Goal: Information Seeking & Learning: Learn about a topic

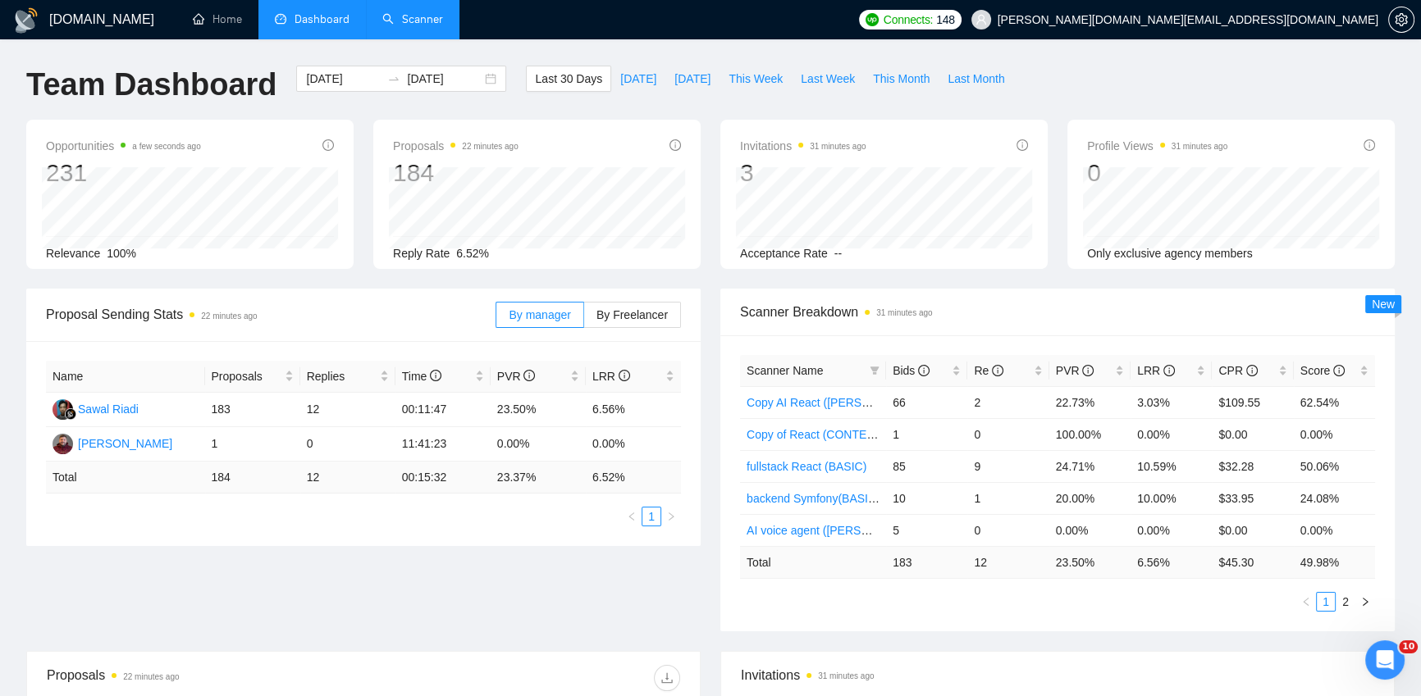
click at [420, 23] on link "Scanner" at bounding box center [412, 19] width 61 height 14
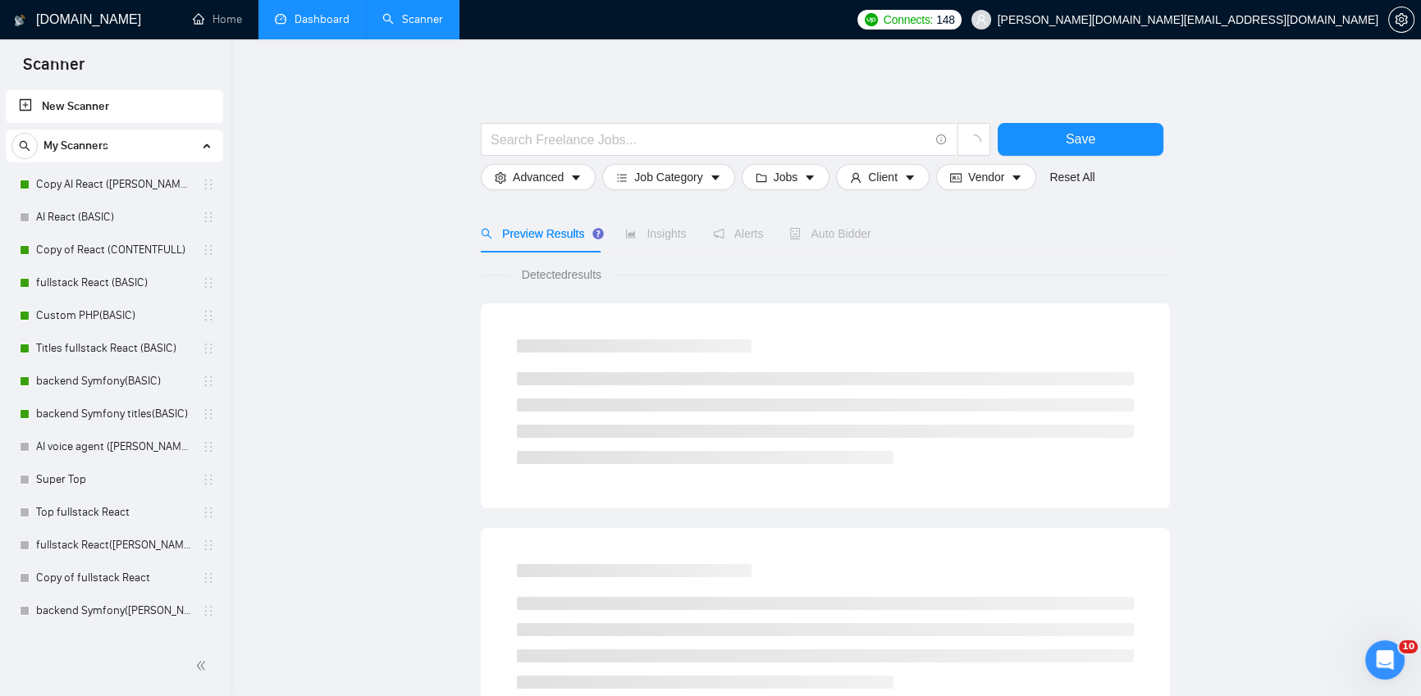
click at [331, 16] on link "Dashboard" at bounding box center [312, 19] width 75 height 14
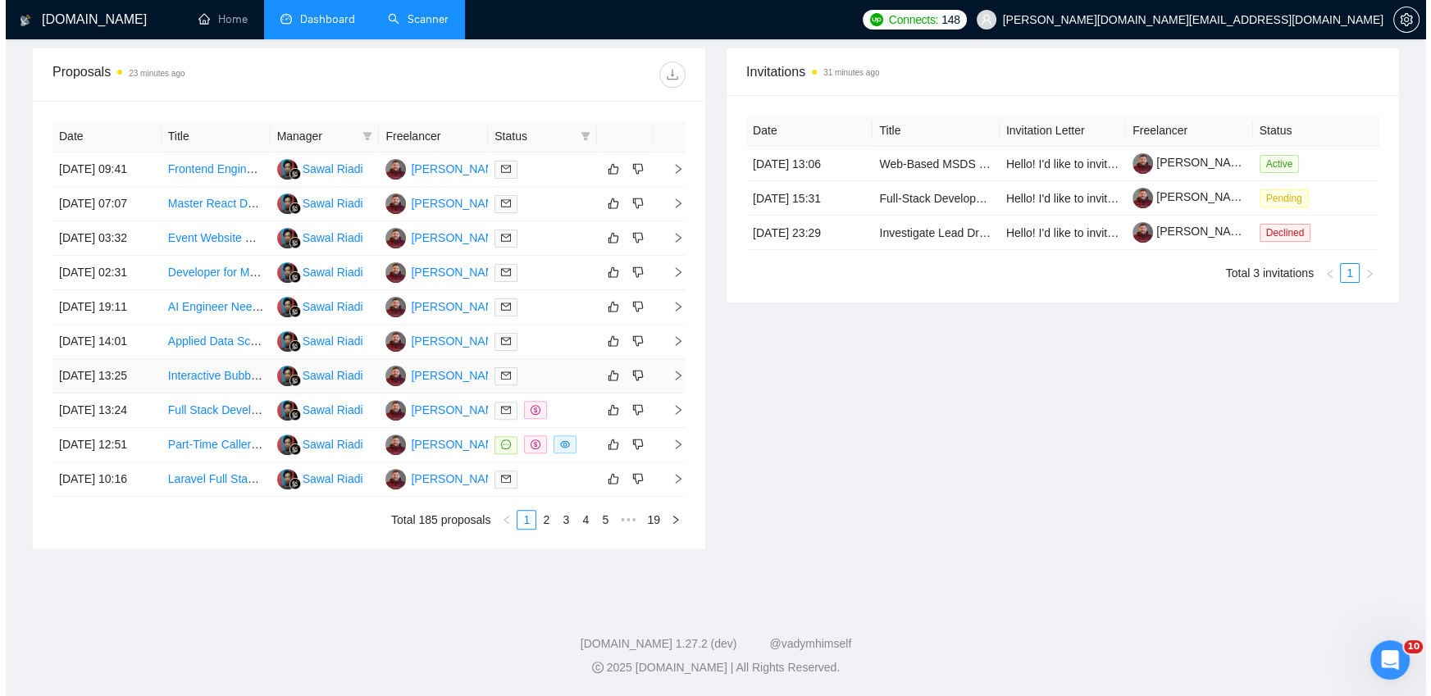
scroll to position [500, 0]
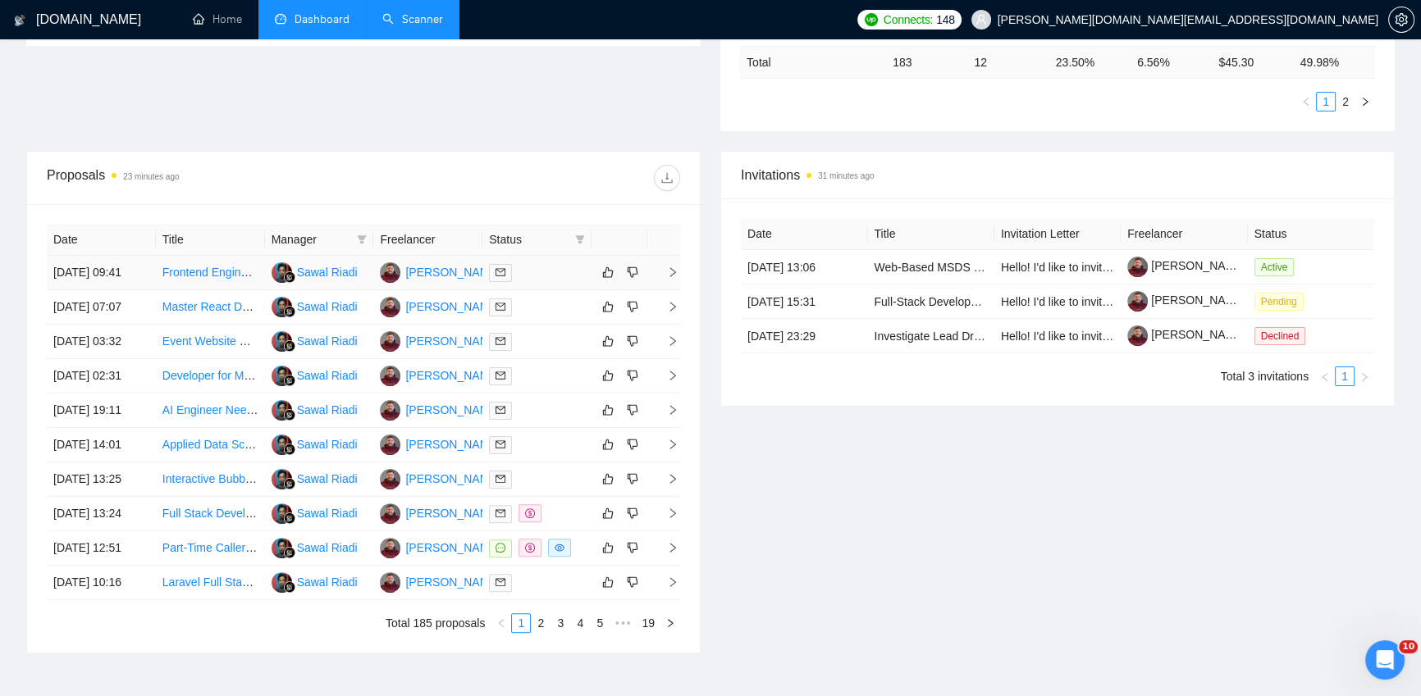
click at [552, 290] on td at bounding box center [536, 273] width 109 height 34
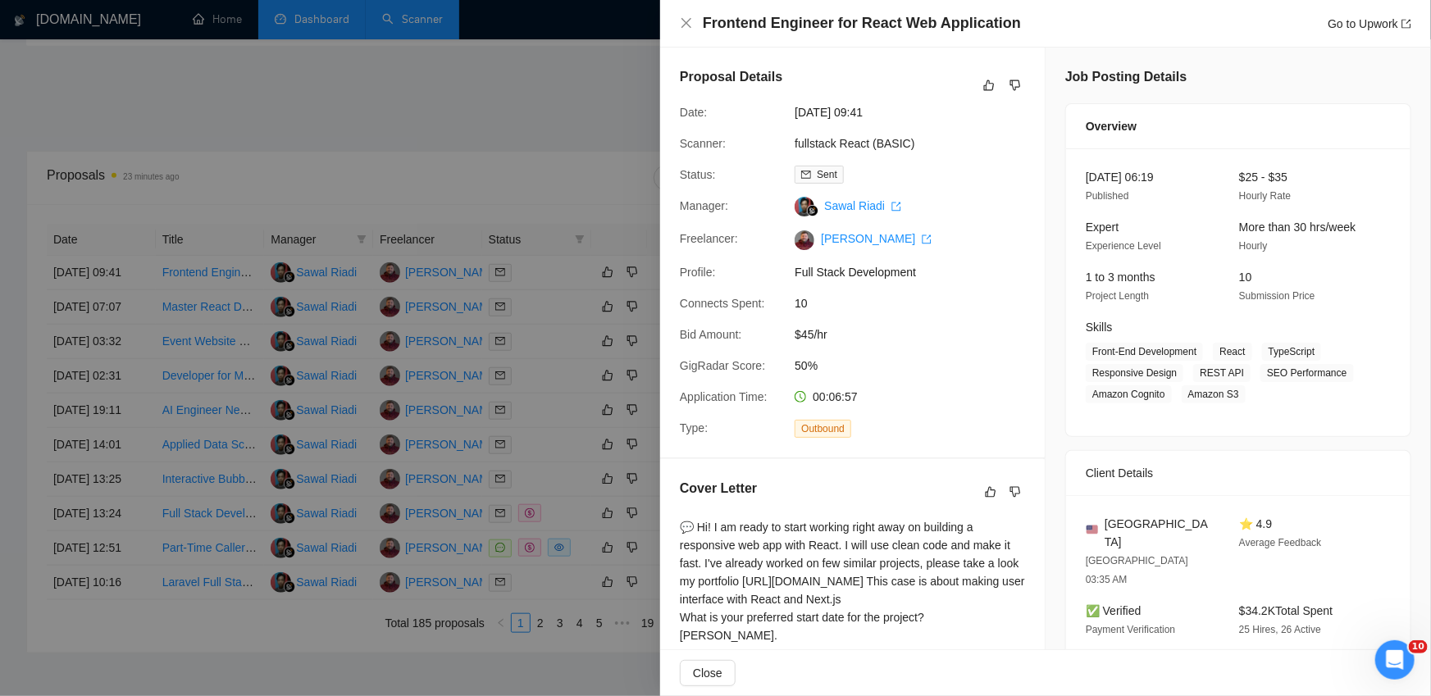
click at [549, 327] on div at bounding box center [715, 348] width 1431 height 696
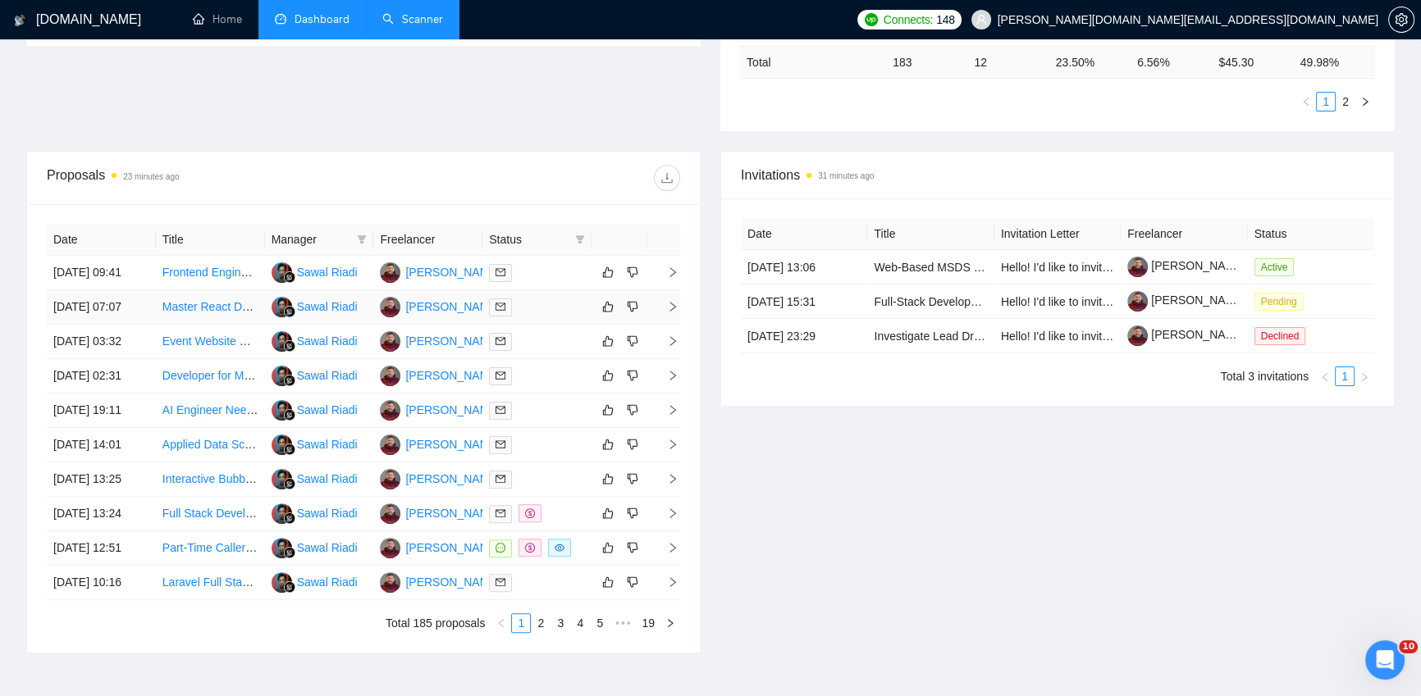
click at [550, 317] on div at bounding box center [537, 307] width 96 height 19
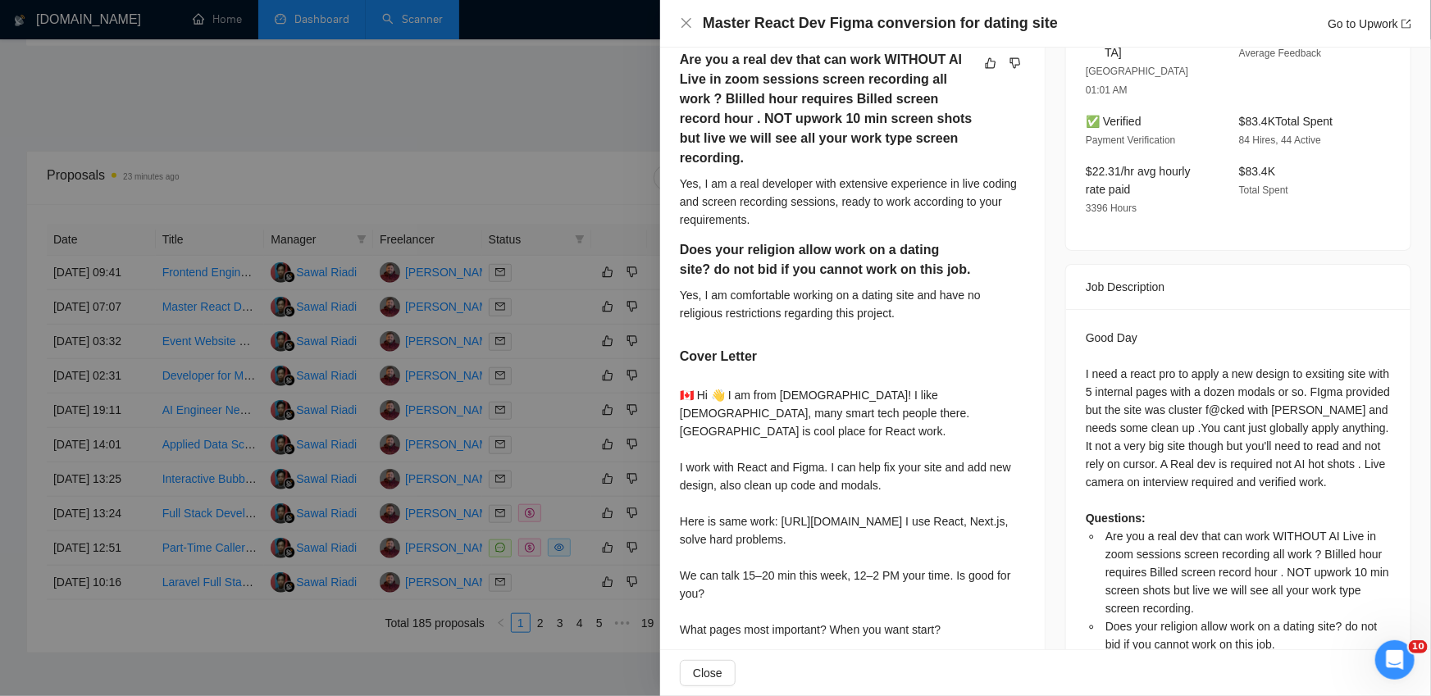
scroll to position [516, 0]
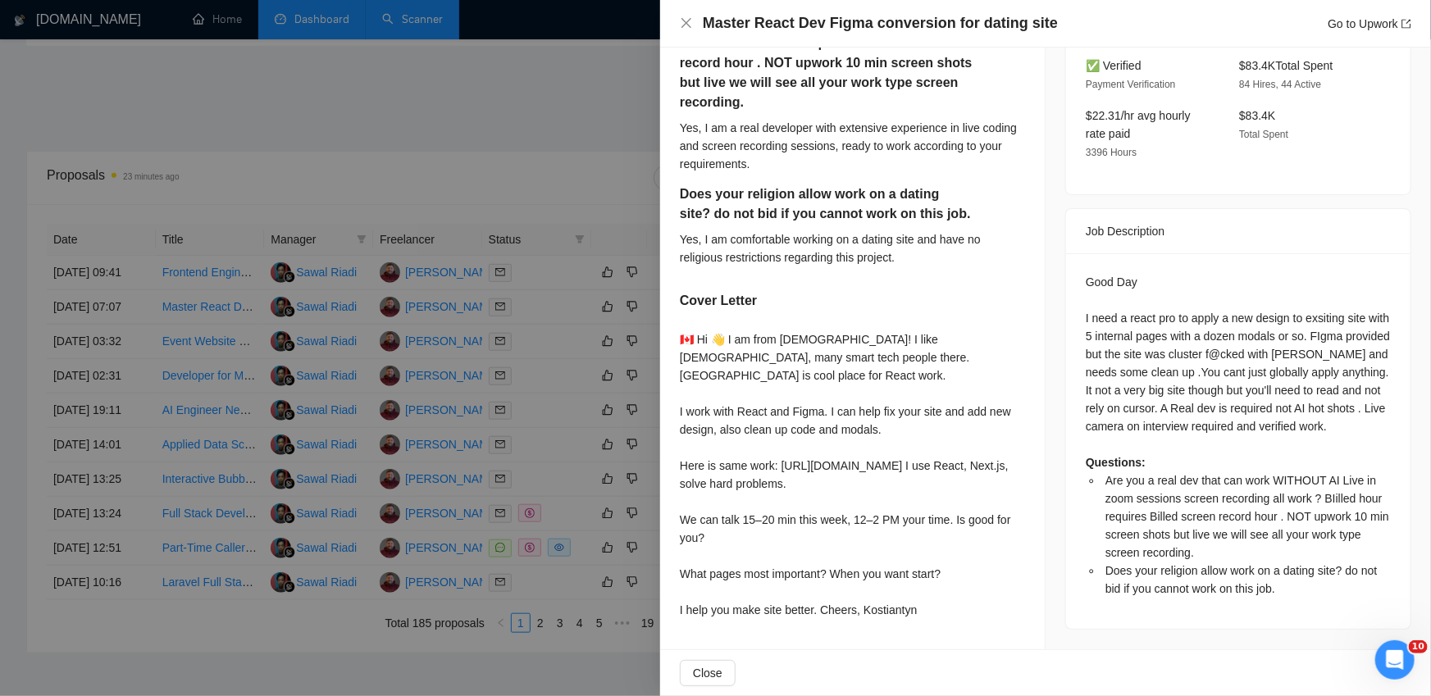
click at [556, 382] on div at bounding box center [715, 348] width 1431 height 696
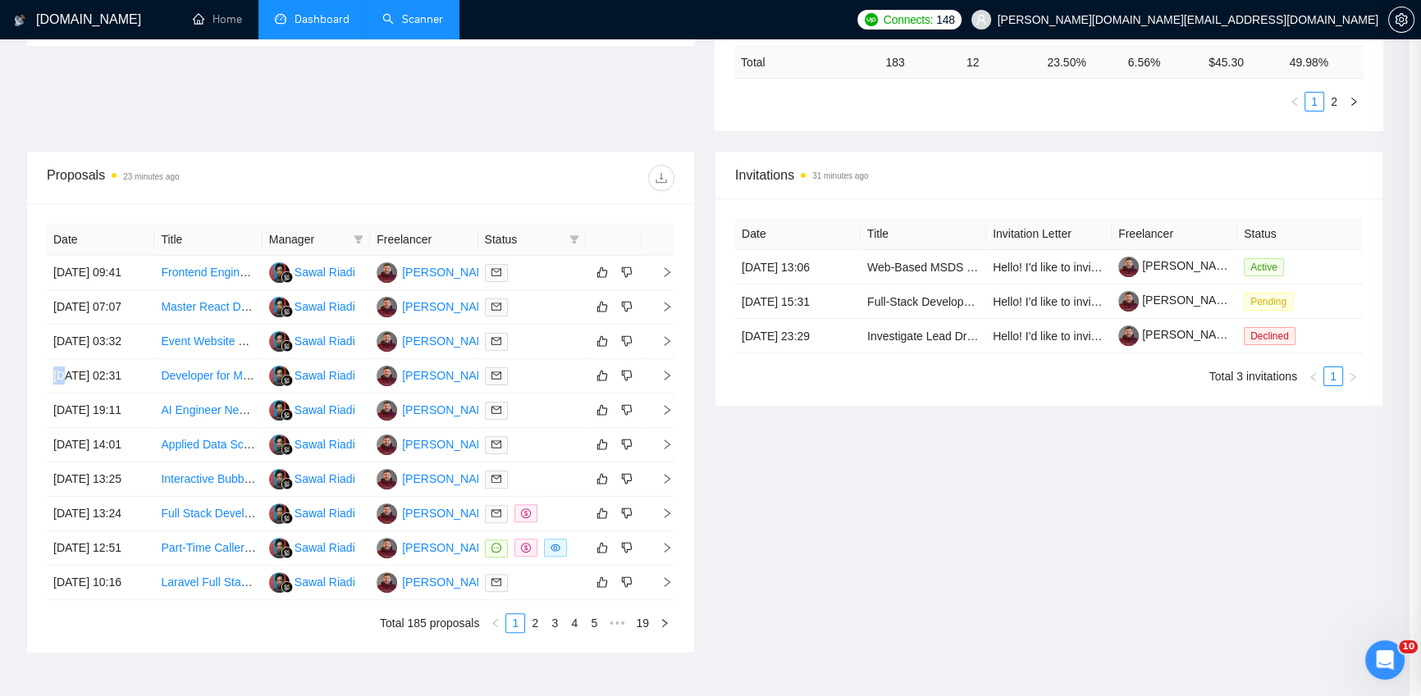
click at [556, 351] on div at bounding box center [532, 341] width 94 height 19
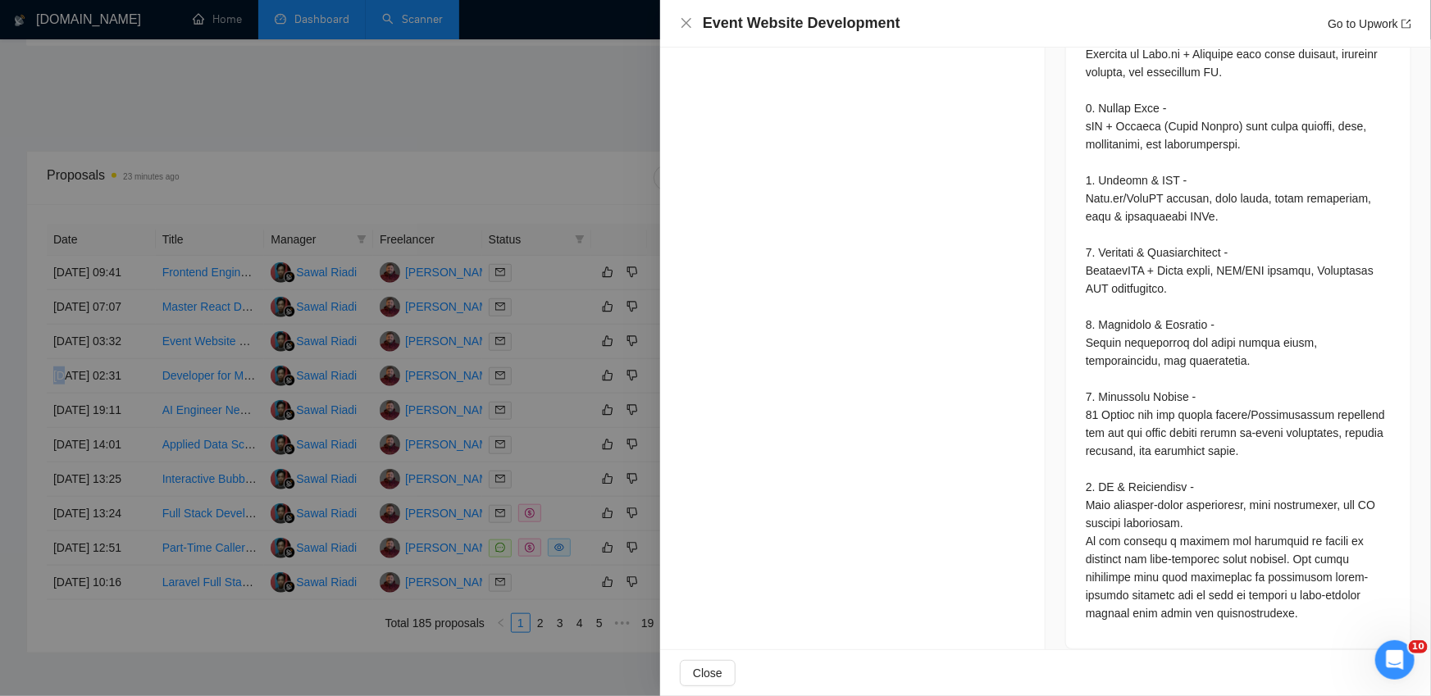
scroll to position [0, 0]
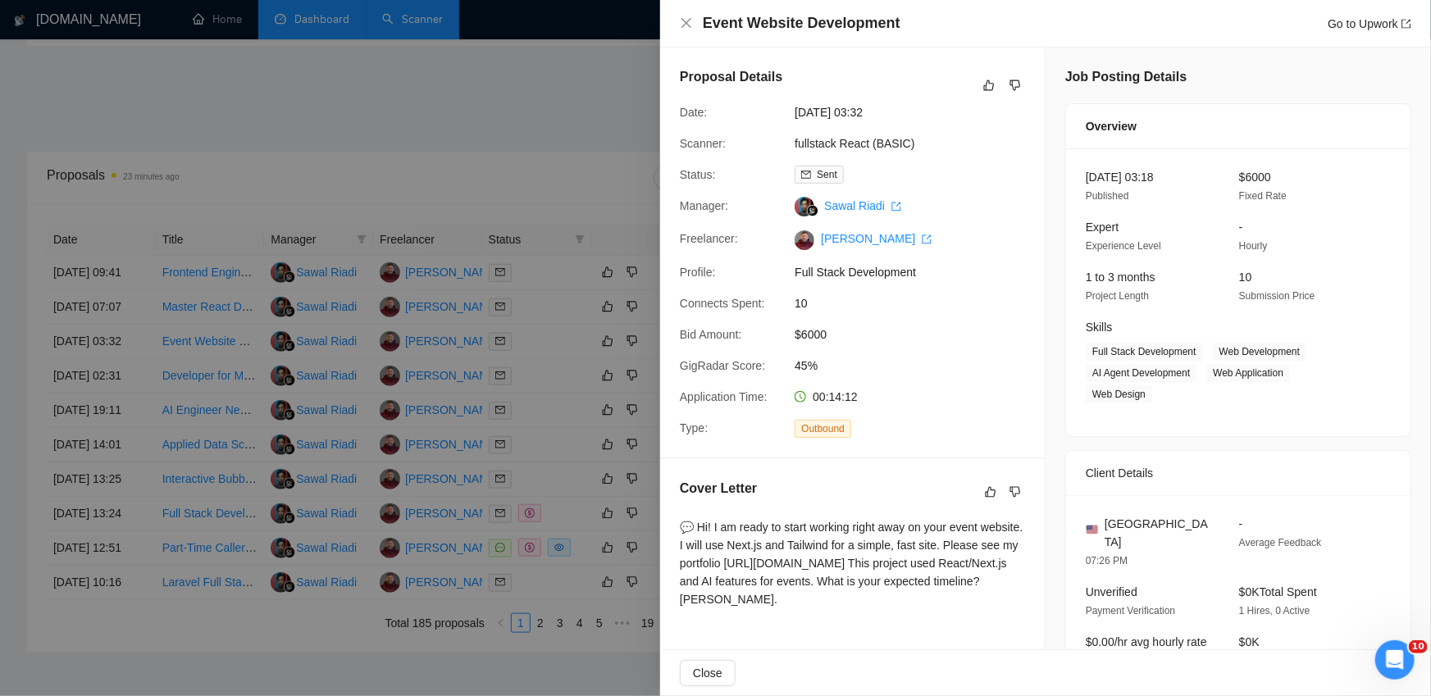
click at [523, 413] on div at bounding box center [715, 348] width 1431 height 696
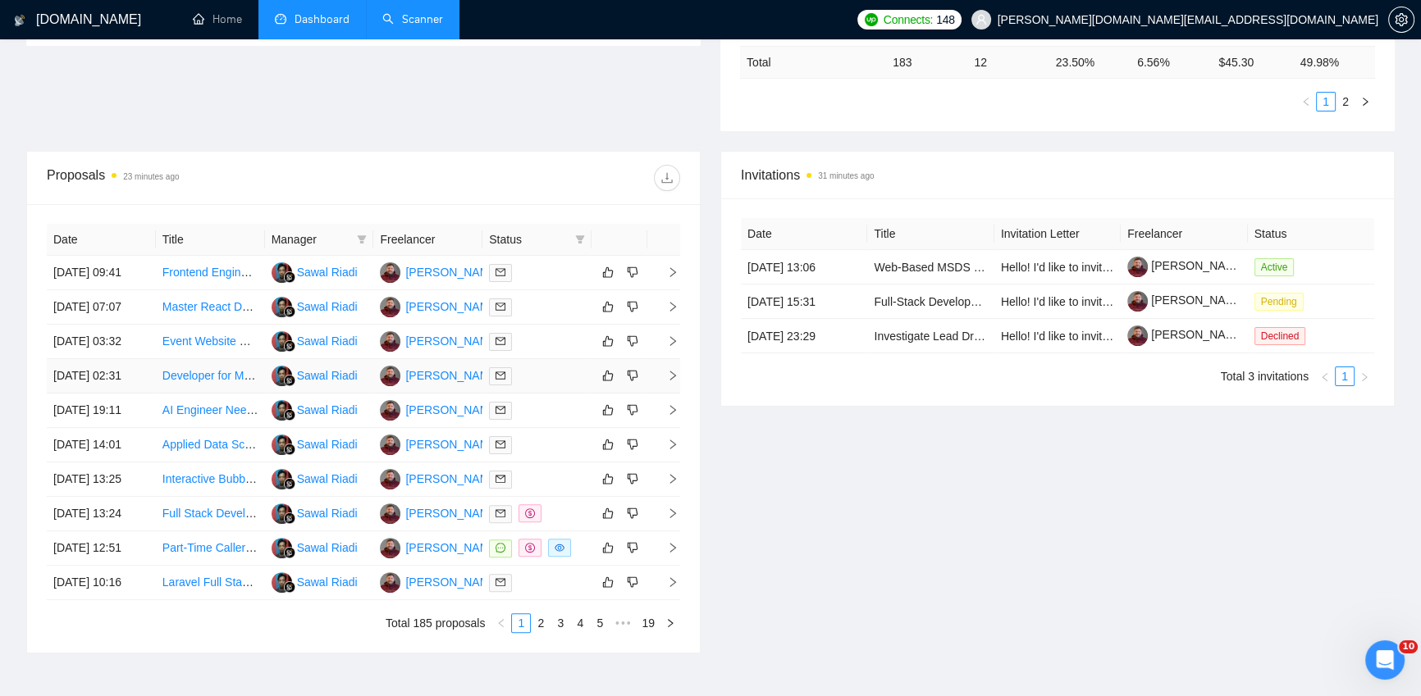
click at [536, 386] on div at bounding box center [537, 376] width 96 height 19
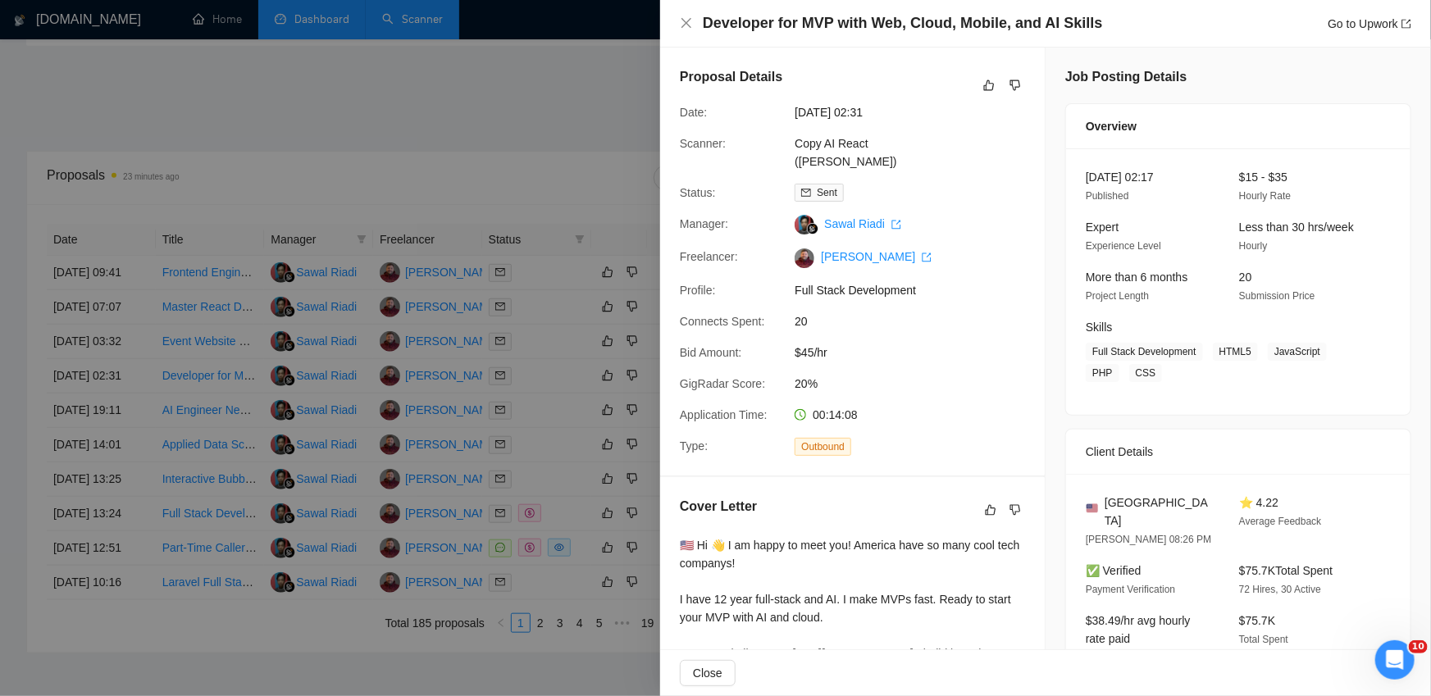
scroll to position [298, 0]
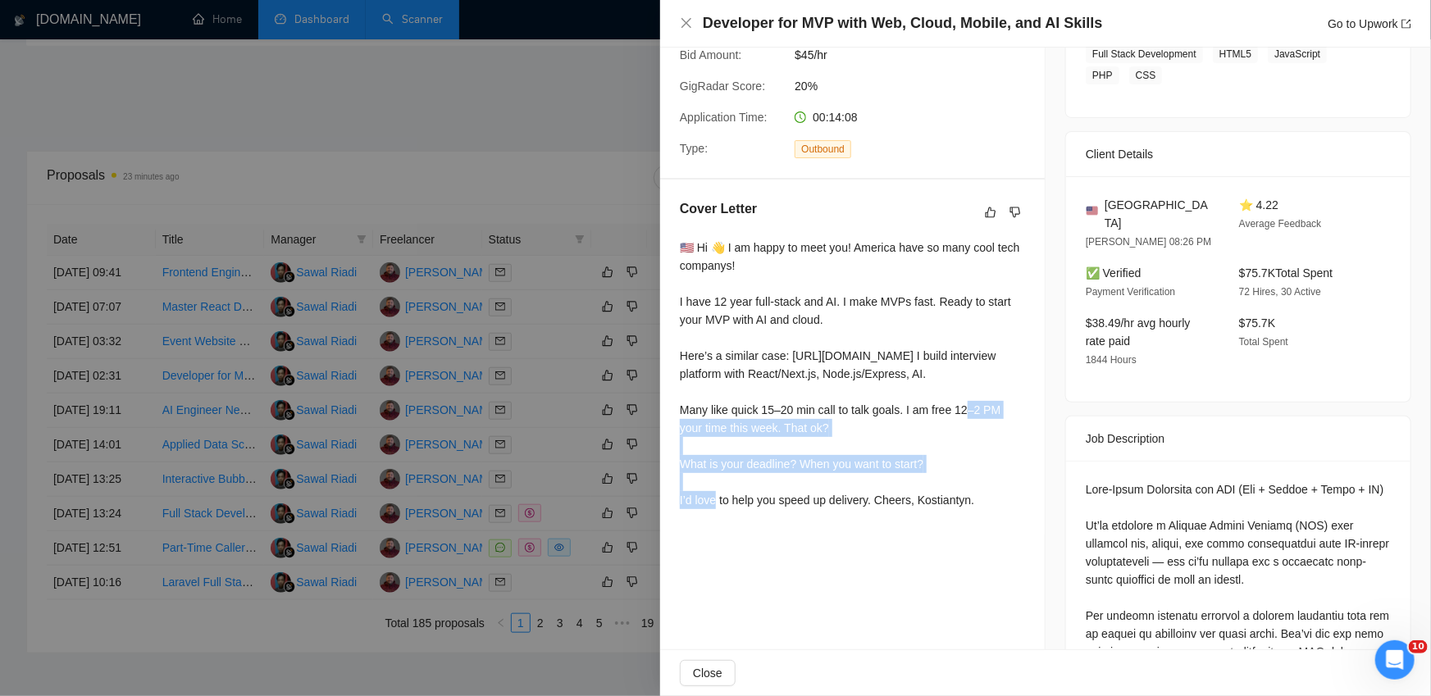
drag, startPoint x: 842, startPoint y: 463, endPoint x: 677, endPoint y: 453, distance: 166.0
click at [677, 453] on div "Cover Letter 🇺🇸 Hi 👋 I am happy to meet you! America have so many cool tech com…" at bounding box center [852, 358] width 385 height 356
copy div "y like quick 15–20 min call to talk goals. I am free 12–2 PM your time this wee…"
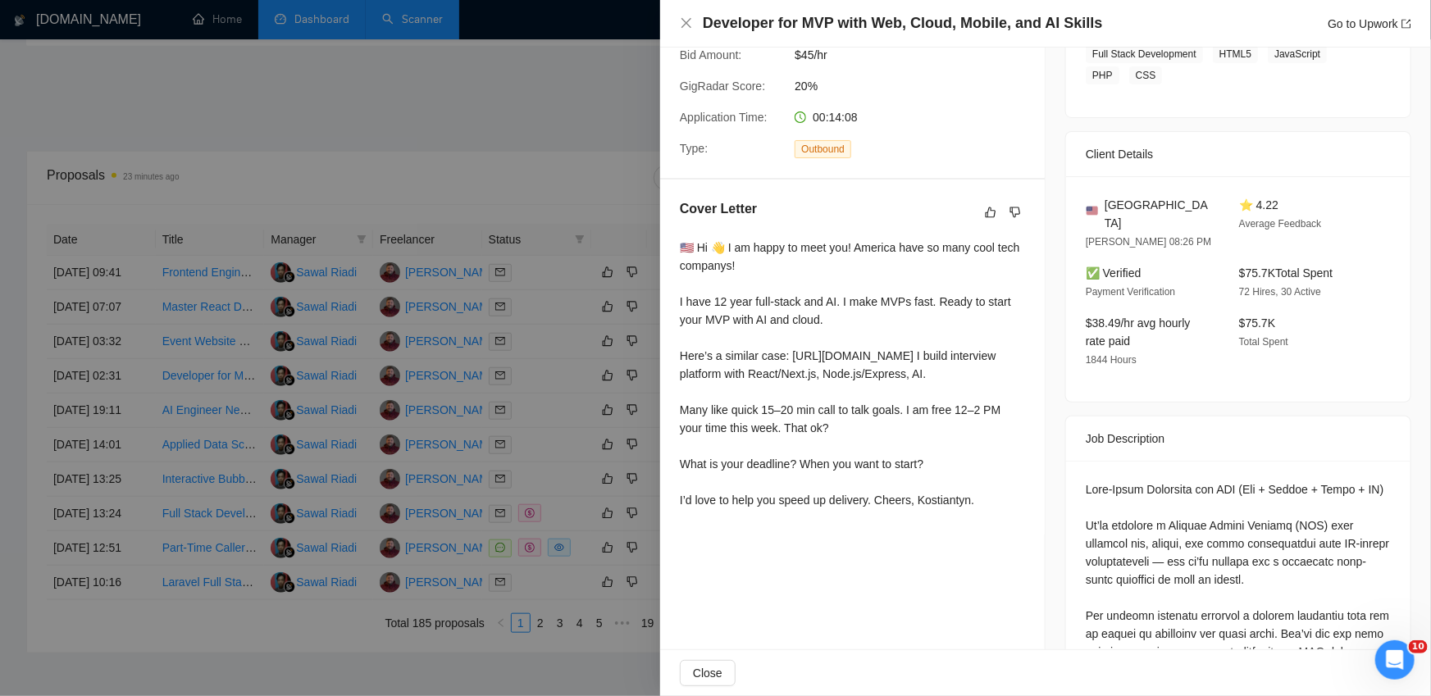
click at [557, 529] on div at bounding box center [715, 348] width 1431 height 696
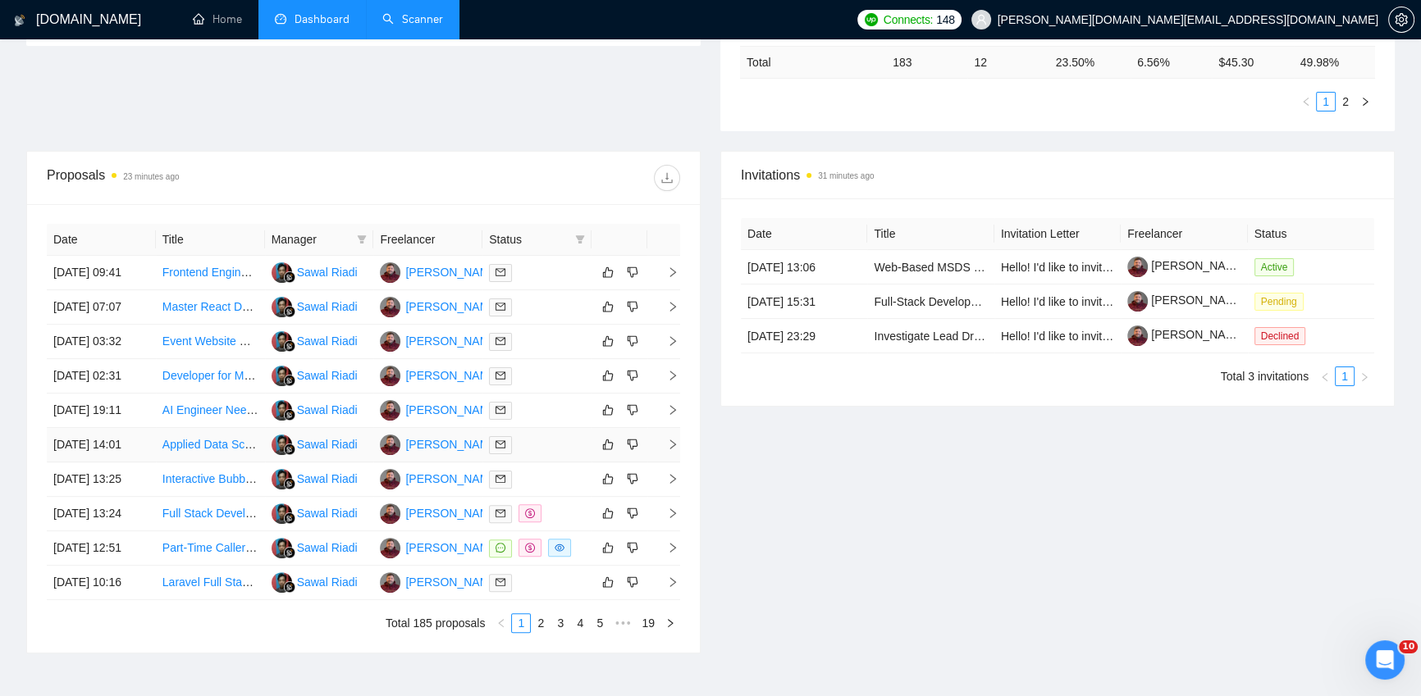
click at [553, 454] on div at bounding box center [537, 445] width 96 height 19
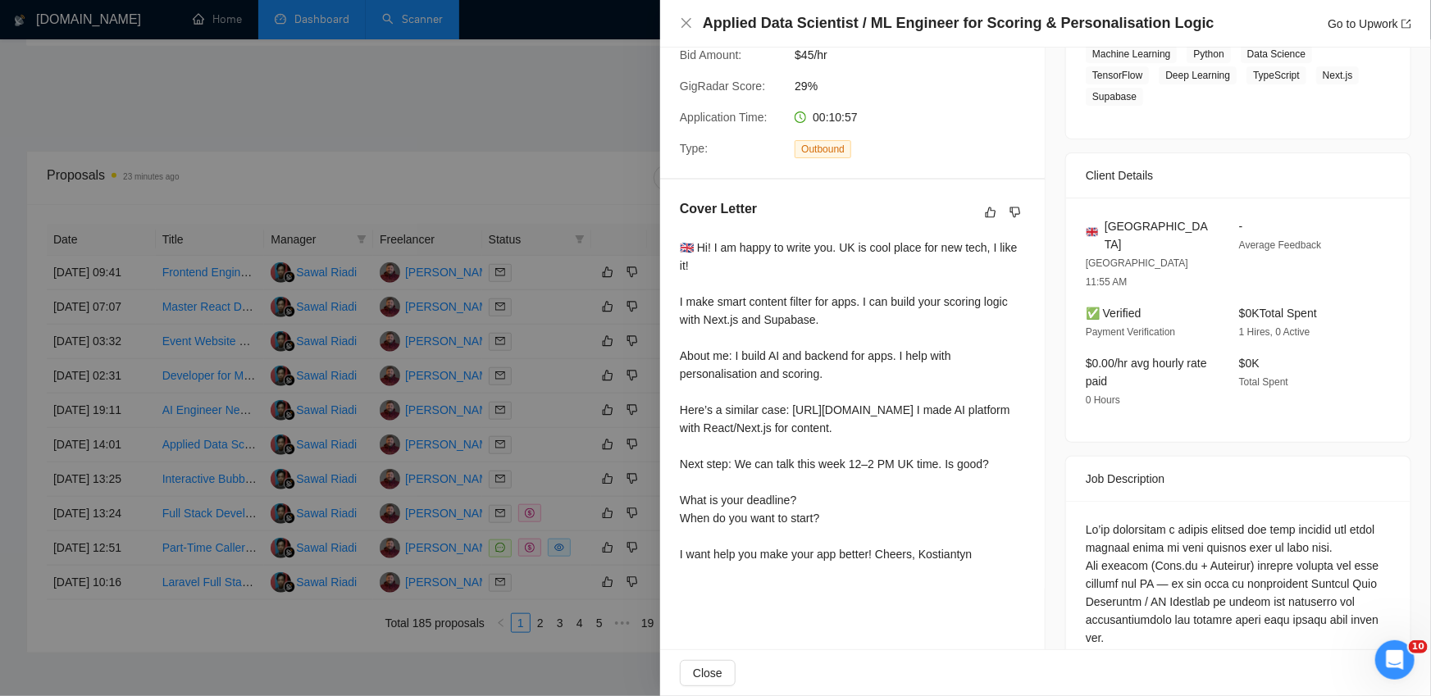
click at [554, 563] on div at bounding box center [715, 348] width 1431 height 696
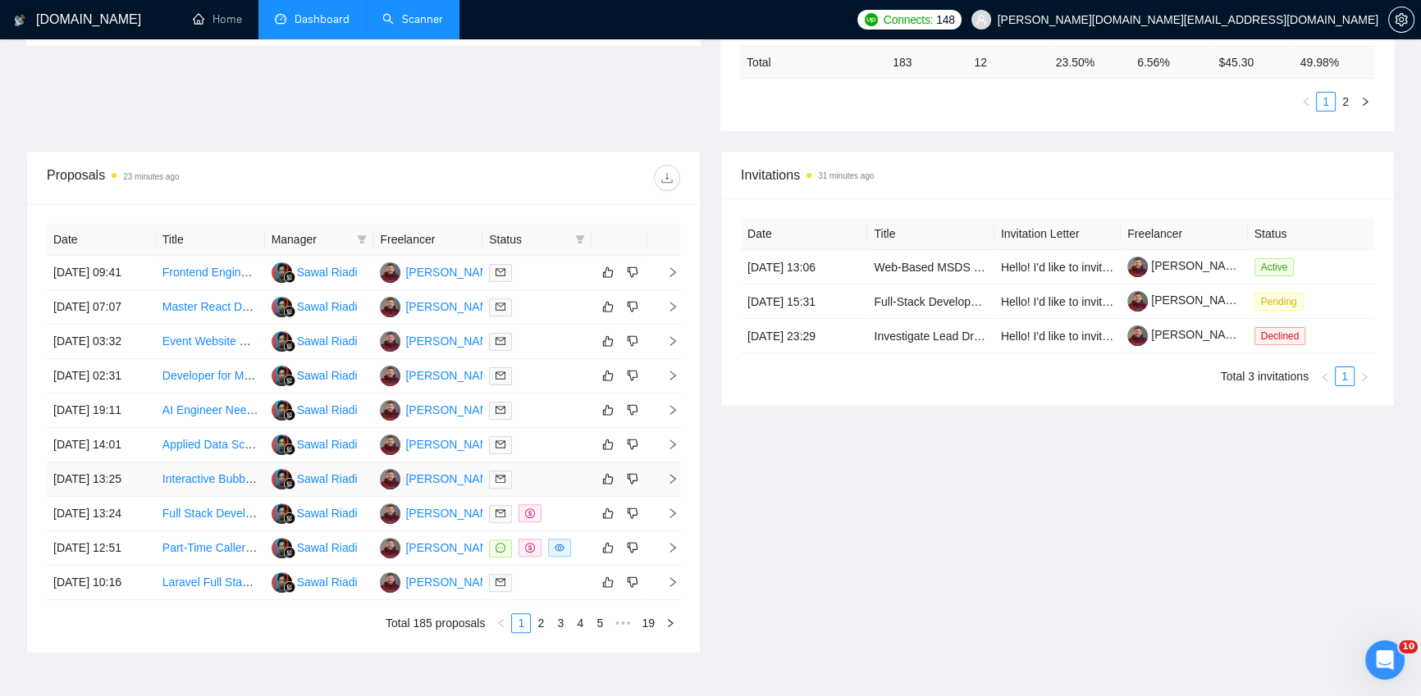
click at [554, 497] on td at bounding box center [536, 480] width 109 height 34
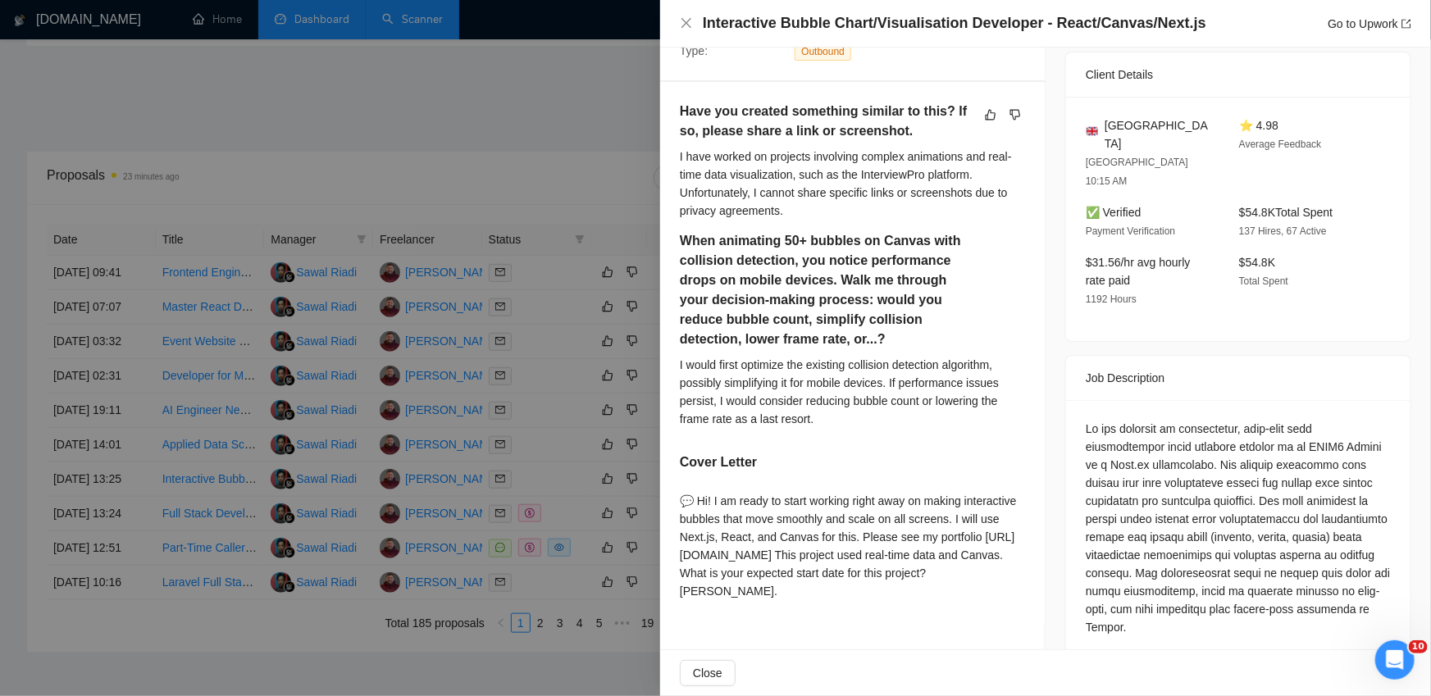
scroll to position [543, 0]
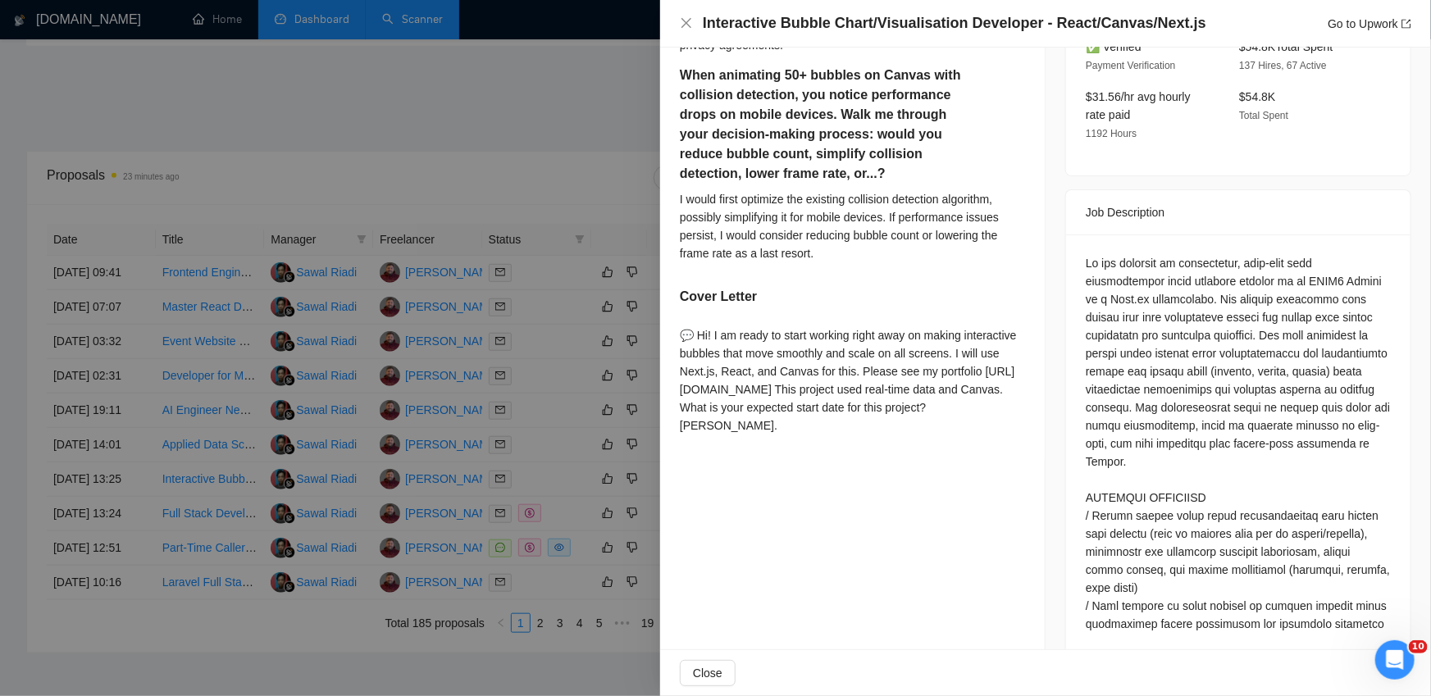
click at [540, 578] on div at bounding box center [715, 348] width 1431 height 696
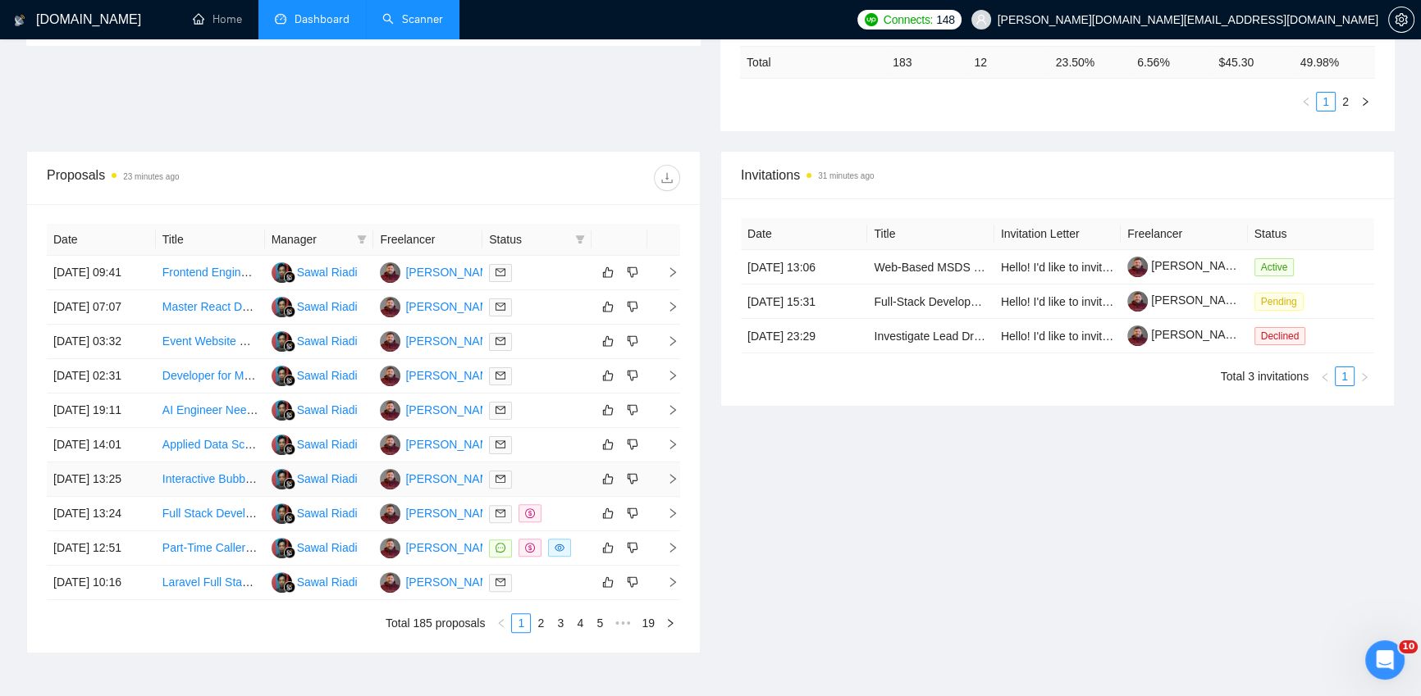
click at [550, 489] on div at bounding box center [537, 479] width 96 height 19
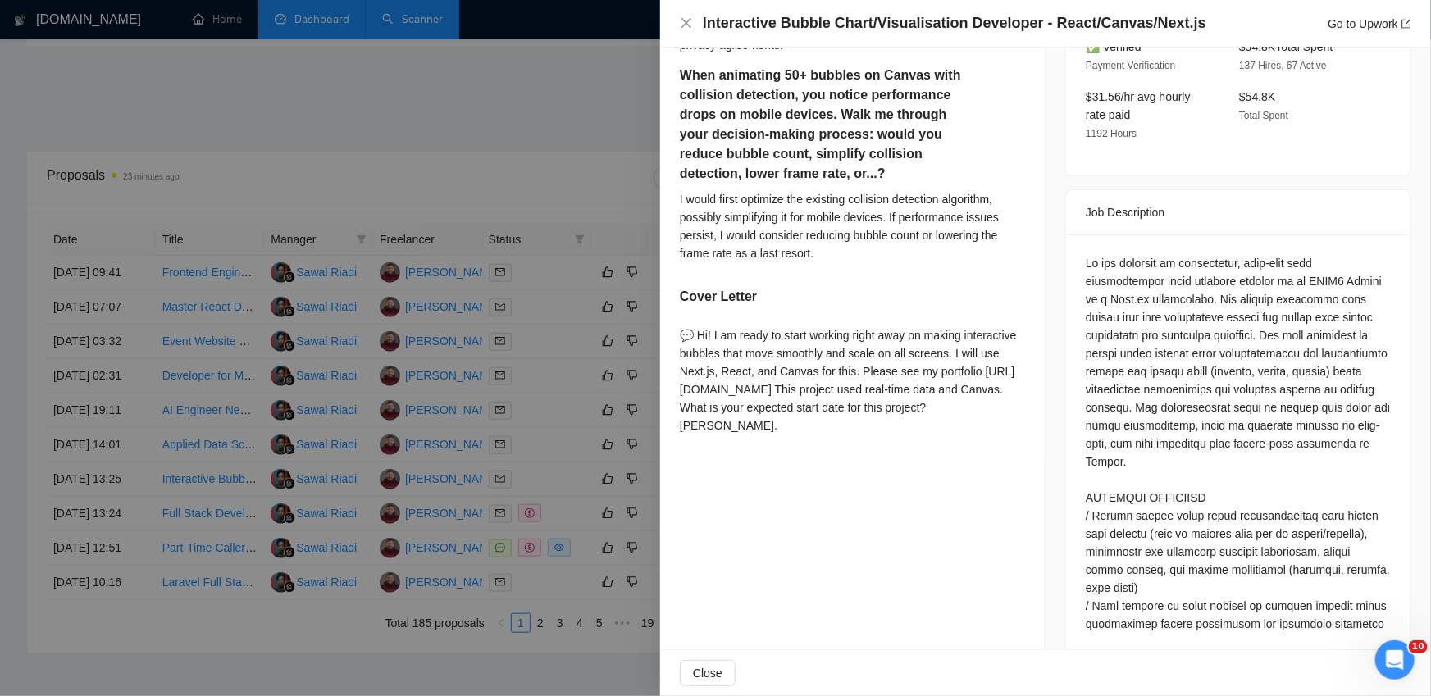
click at [849, 533] on div "Proposal Details Date: 14 Oct, 2025 13:25 Scanner: fullstack React (BASIC) Stat…" at bounding box center [853, 492] width 386 height 1974
click at [609, 621] on div at bounding box center [715, 348] width 1431 height 696
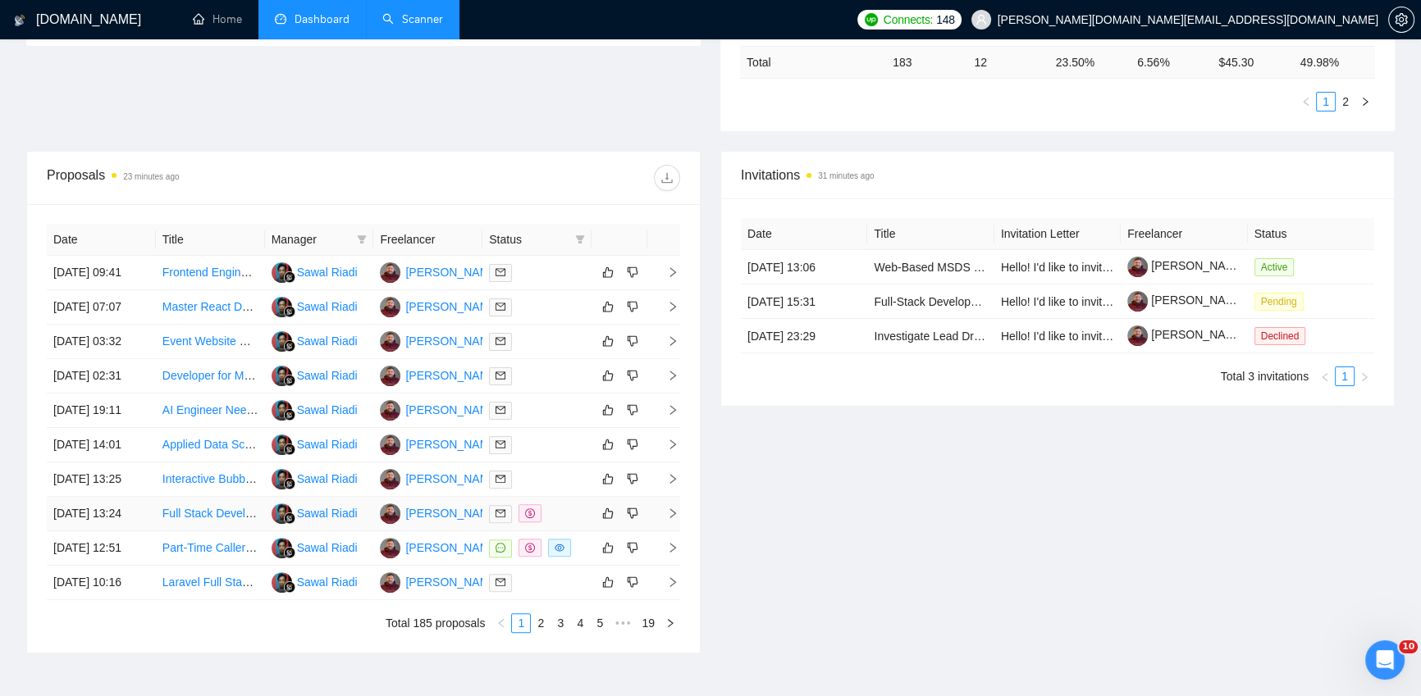
click at [571, 523] on div at bounding box center [537, 513] width 96 height 19
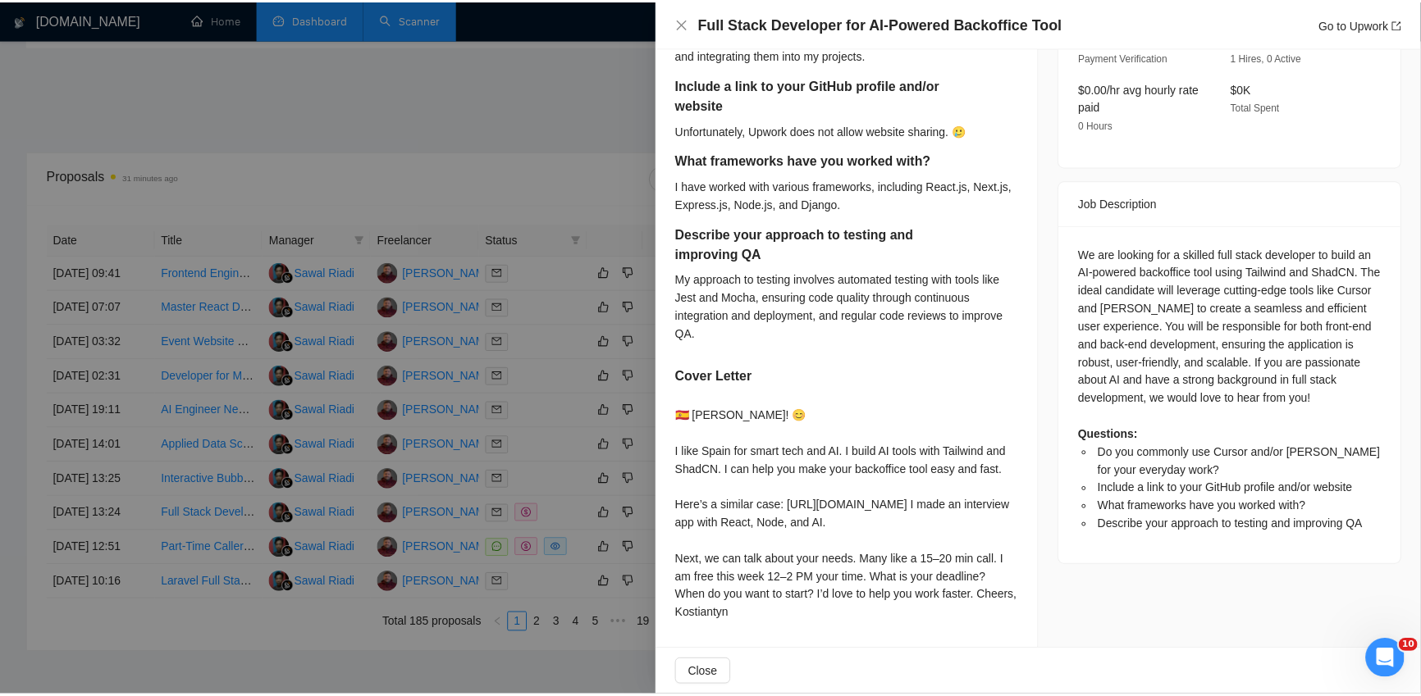
scroll to position [0, 0]
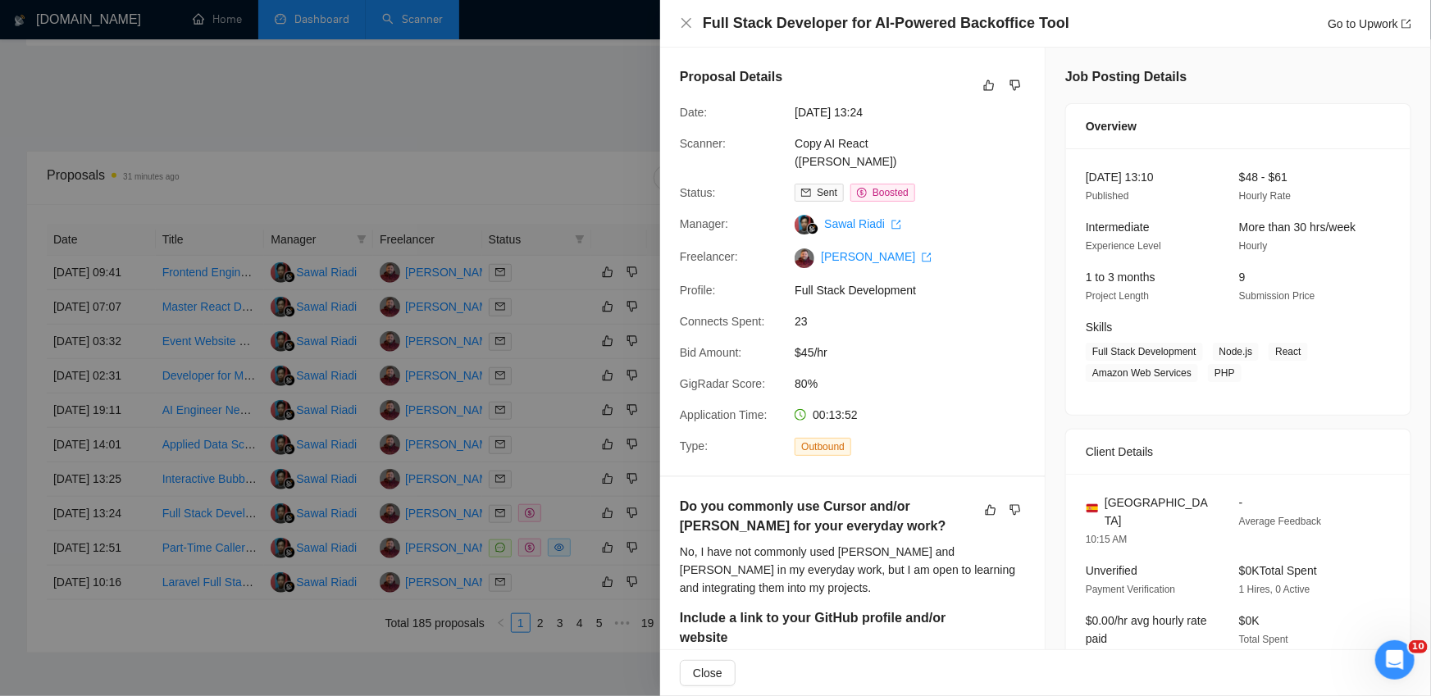
click at [1264, 26] on div "Full Stack Developer for AI-Powered Backoffice Tool Go to Upwork" at bounding box center [1057, 23] width 709 height 21
click at [684, 21] on icon "close" at bounding box center [687, 23] width 10 height 10
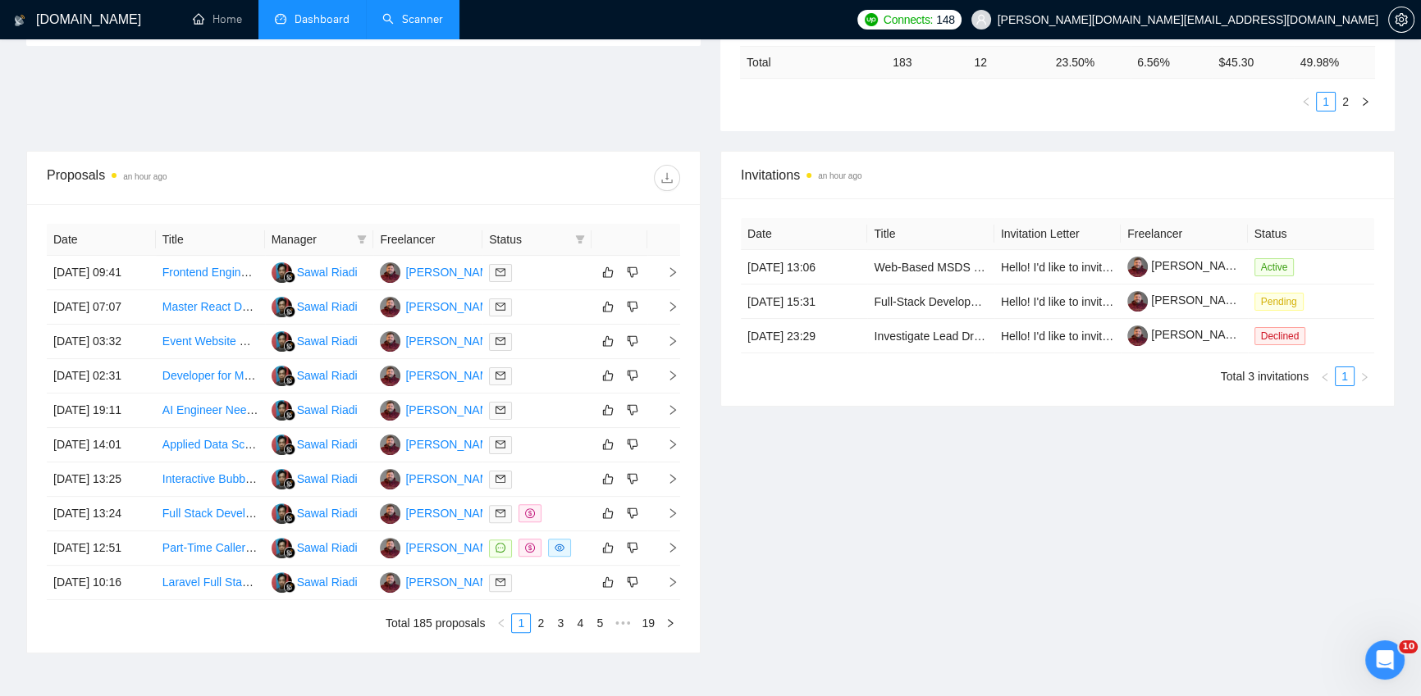
drag, startPoint x: 657, startPoint y: 55, endPoint x: 659, endPoint y: 63, distance: 8.4
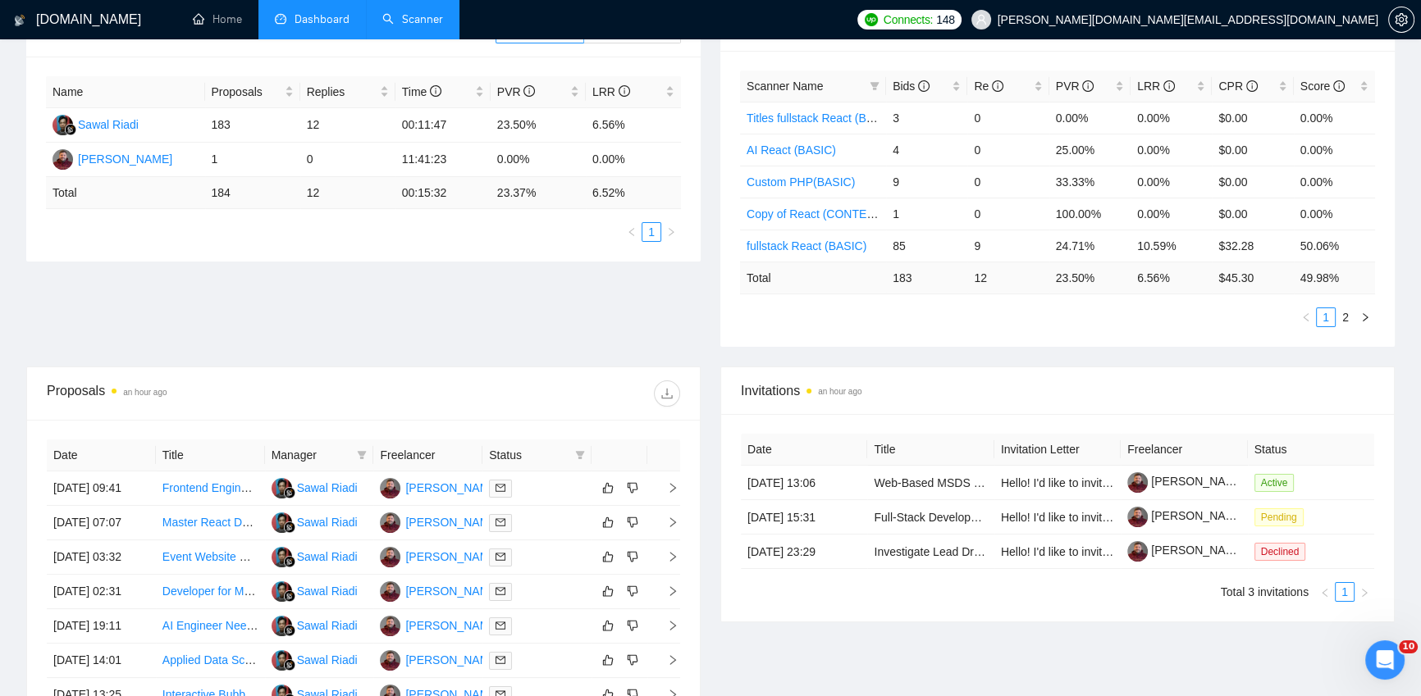
scroll to position [476, 0]
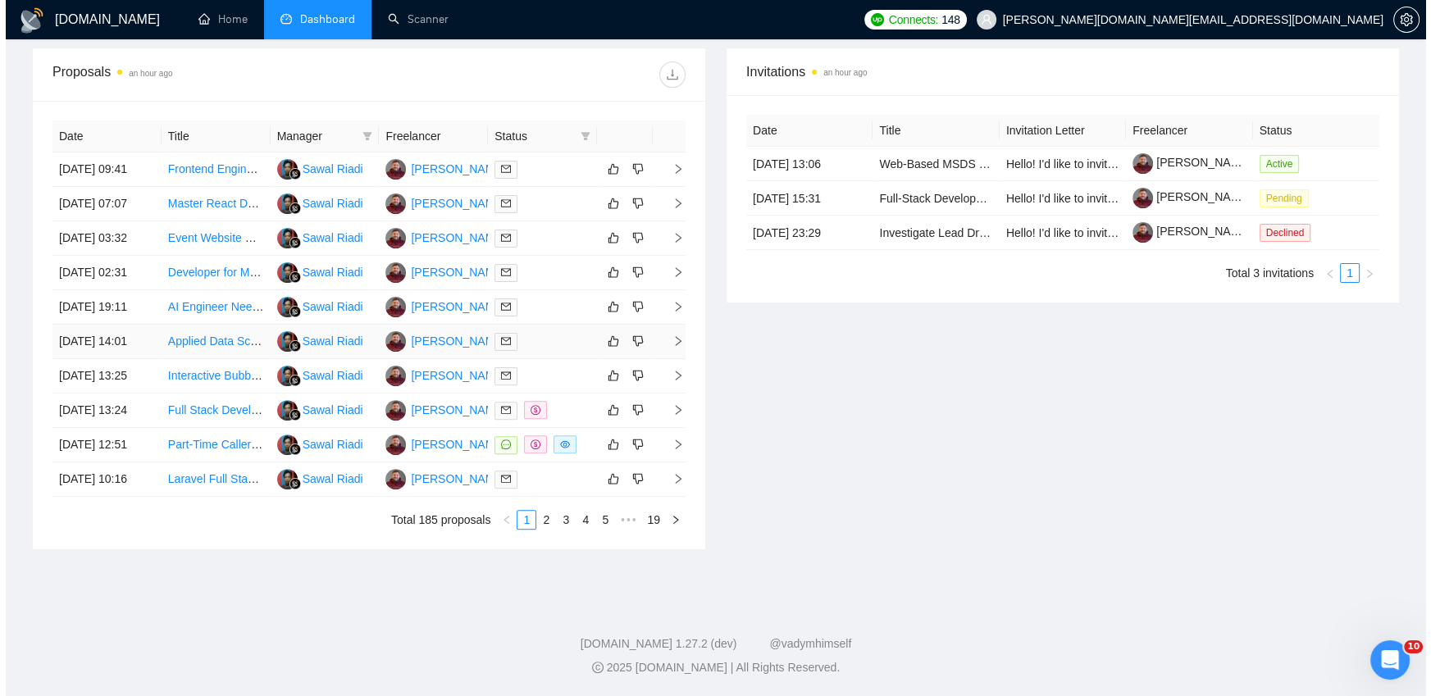
scroll to position [757, 0]
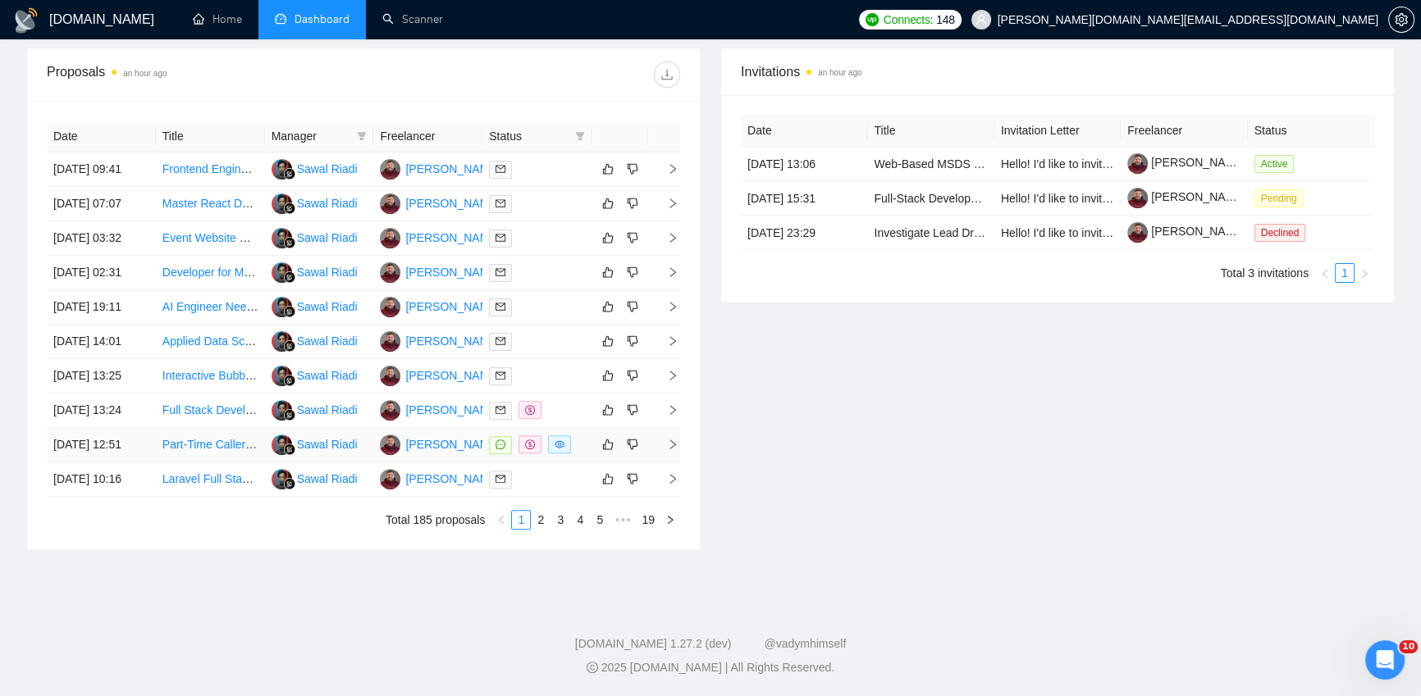
click at [586, 430] on td at bounding box center [536, 445] width 109 height 34
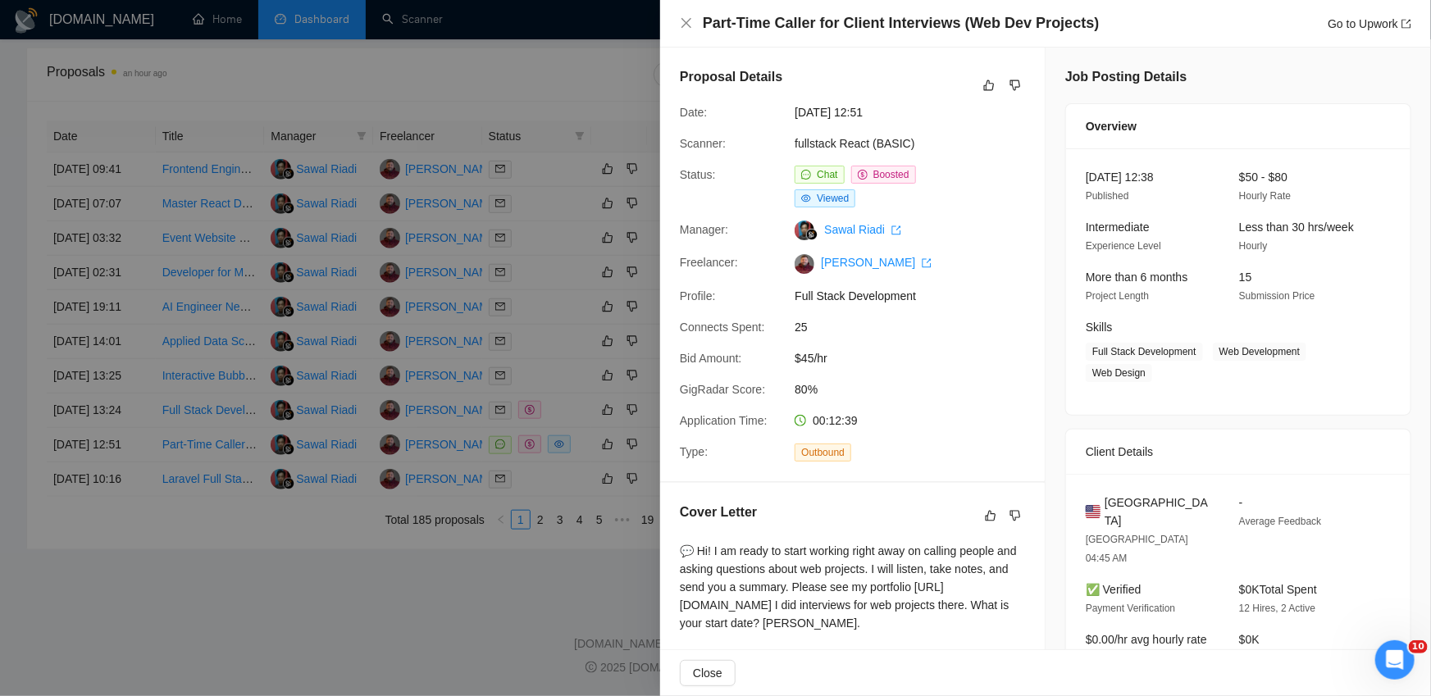
click at [582, 430] on div at bounding box center [715, 348] width 1431 height 696
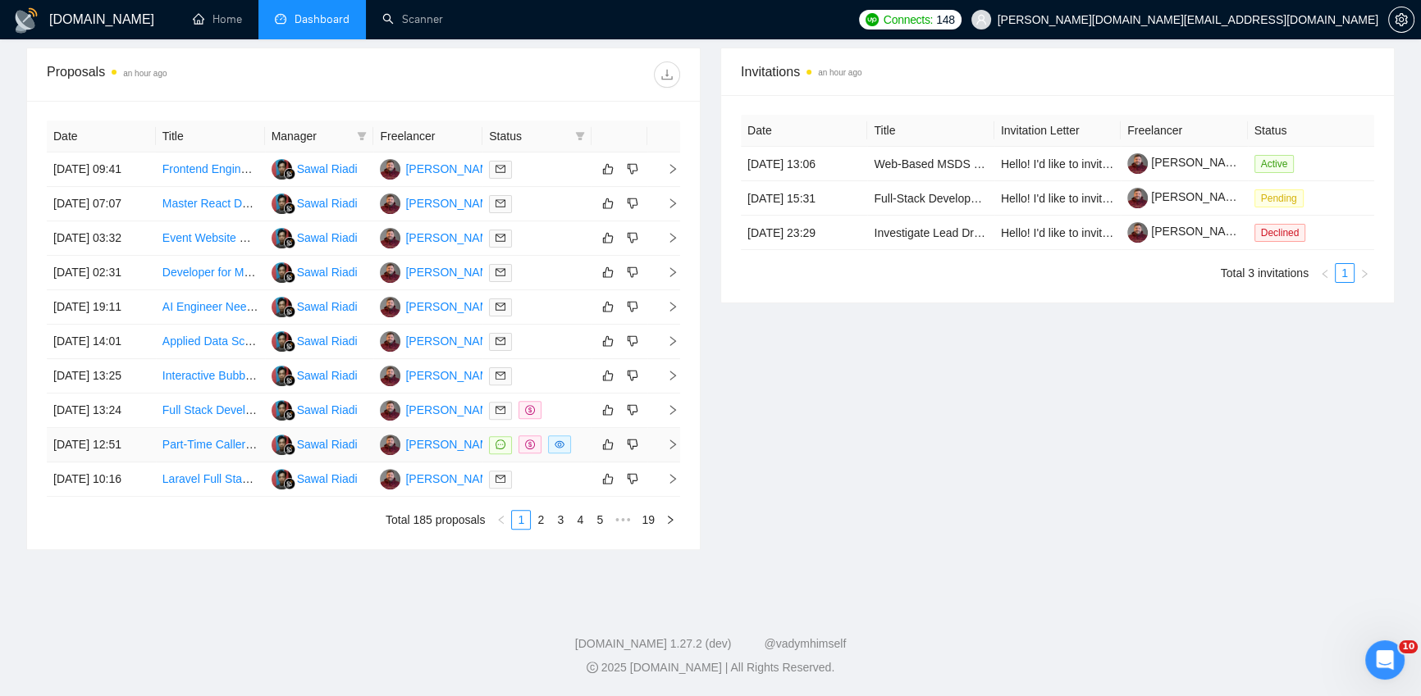
click at [586, 428] on td at bounding box center [536, 445] width 109 height 34
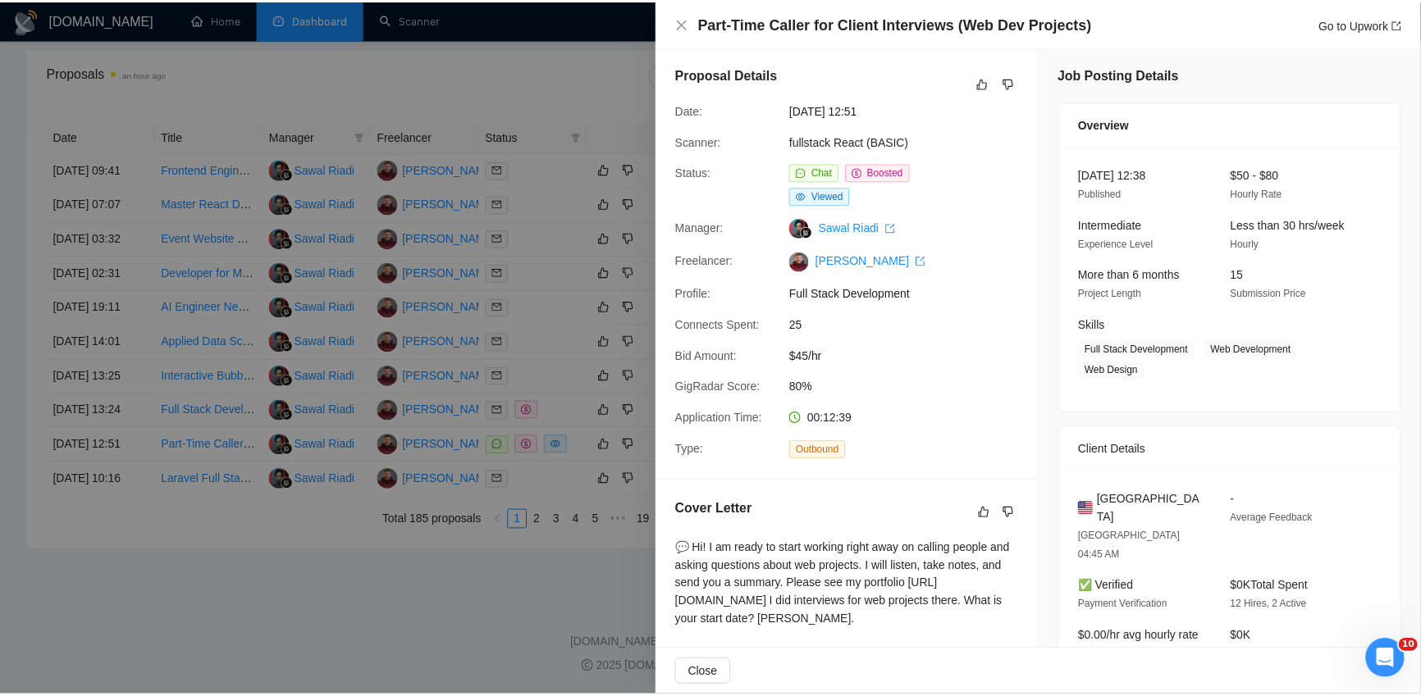
scroll to position [6, 0]
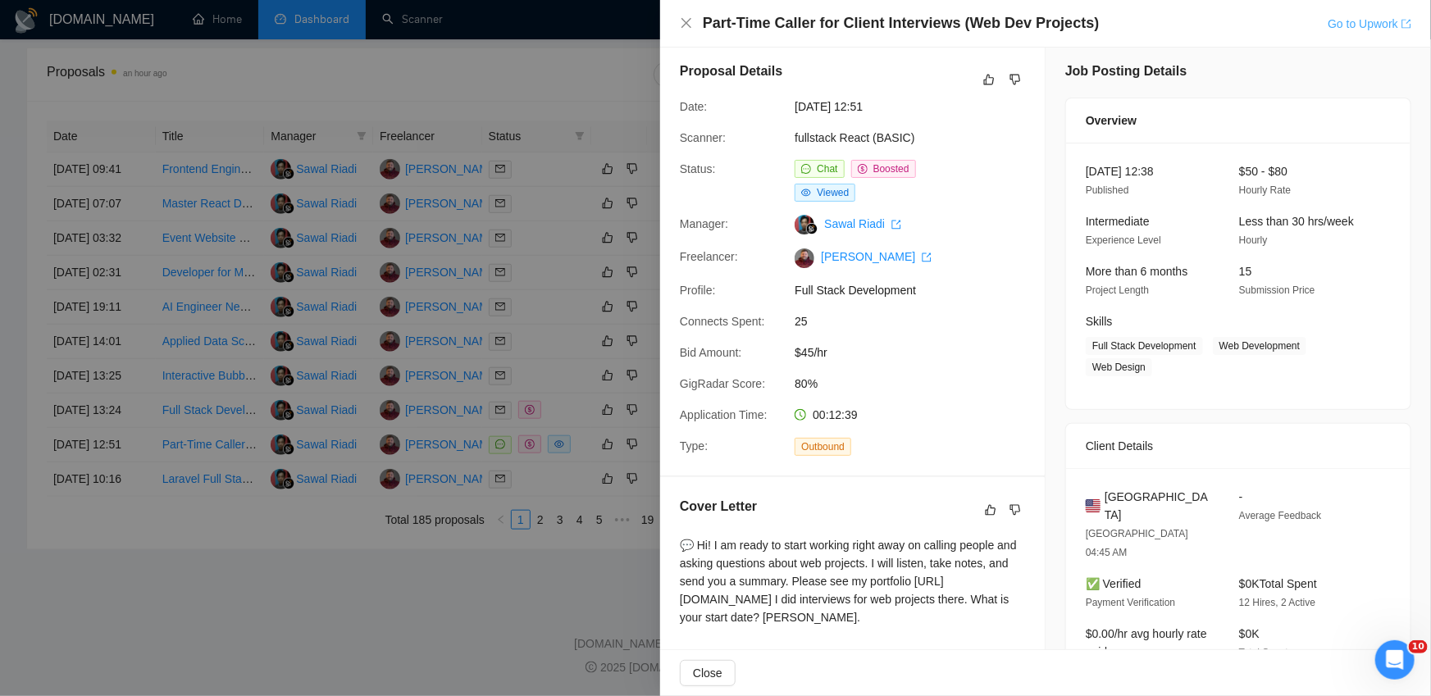
click at [1368, 21] on link "Go to Upwork" at bounding box center [1370, 23] width 84 height 13
click at [685, 18] on icon "close" at bounding box center [686, 22] width 13 height 13
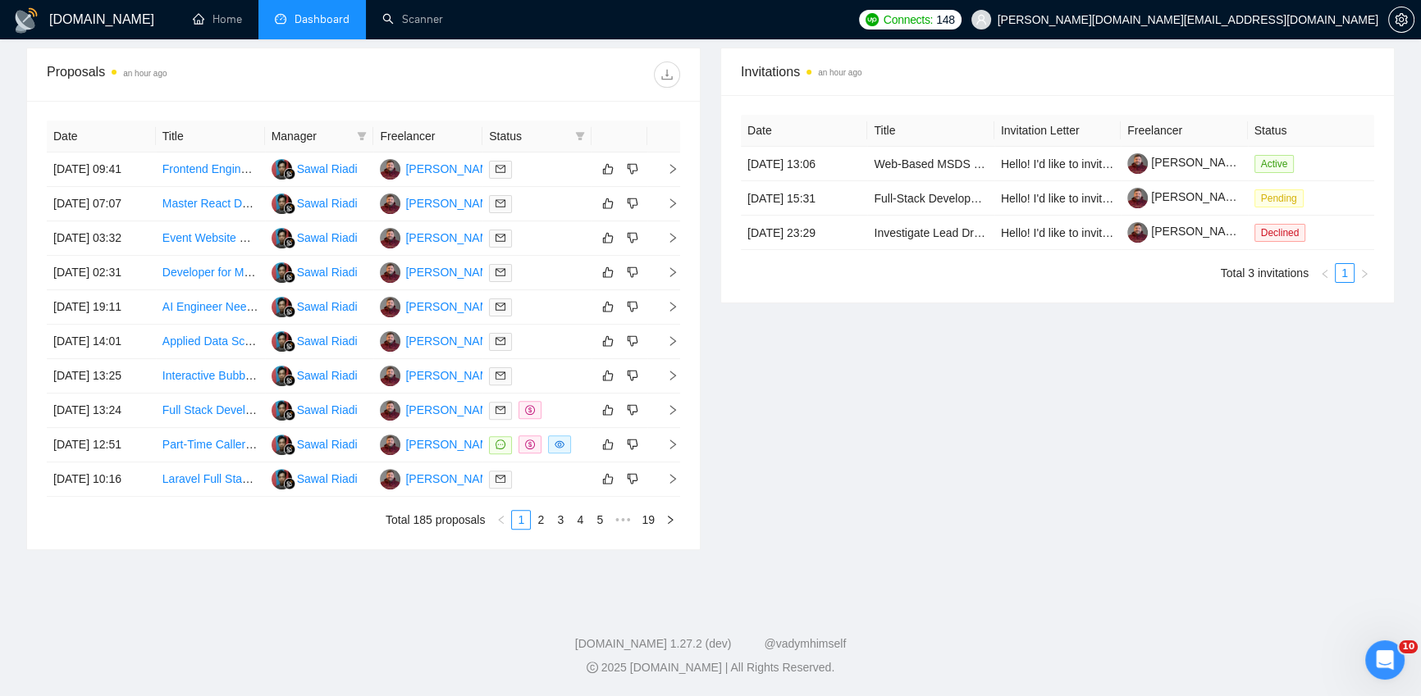
click at [945, 290] on div "Invitations an hour ago Date Title Invitation Letter Freelancer Status 06 Oct, …" at bounding box center [1057, 299] width 694 height 503
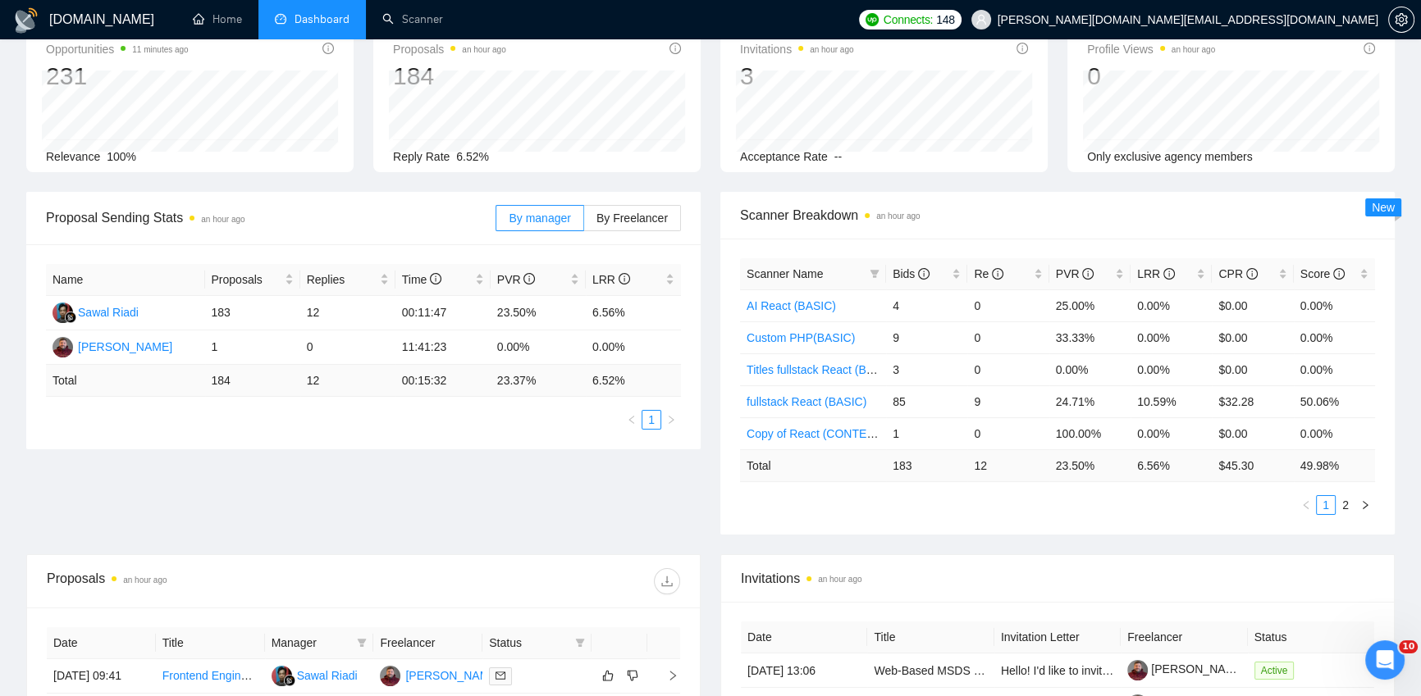
scroll to position [0, 0]
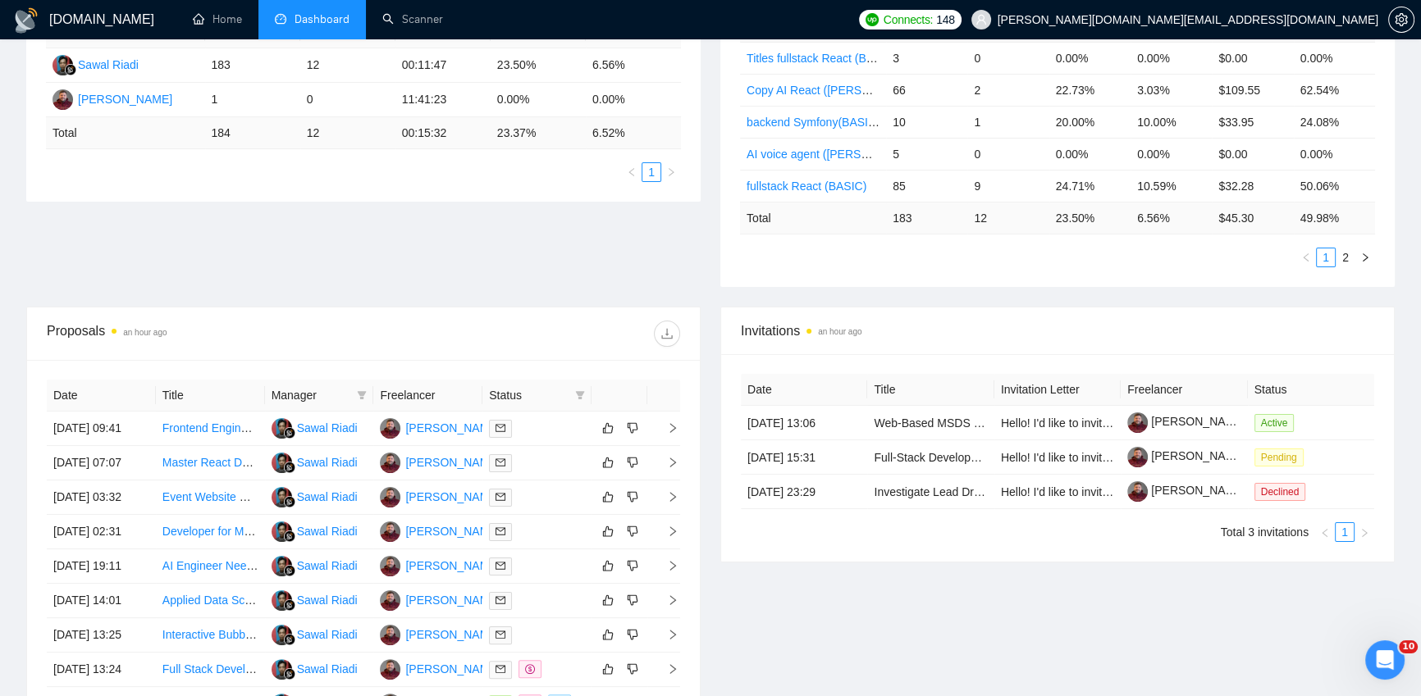
scroll to position [745, 0]
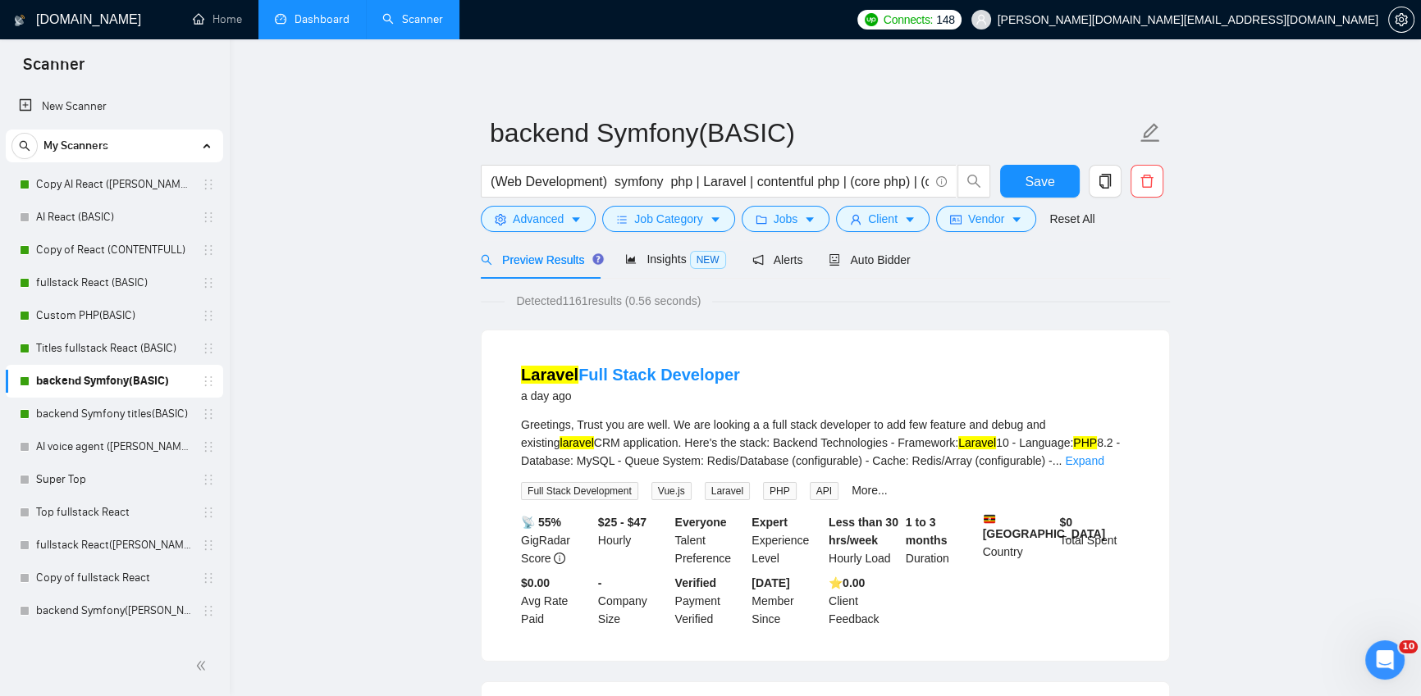
click at [320, 26] on link "Dashboard" at bounding box center [312, 19] width 75 height 14
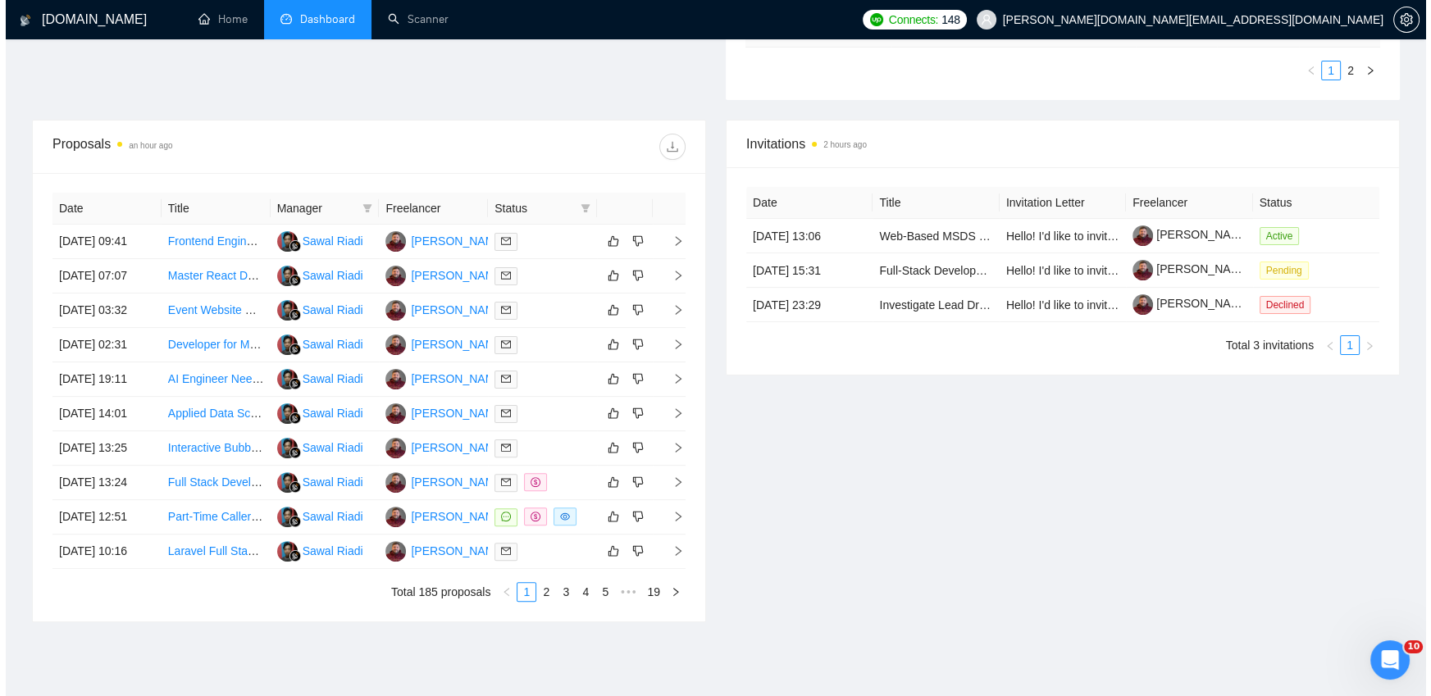
scroll to position [559, 0]
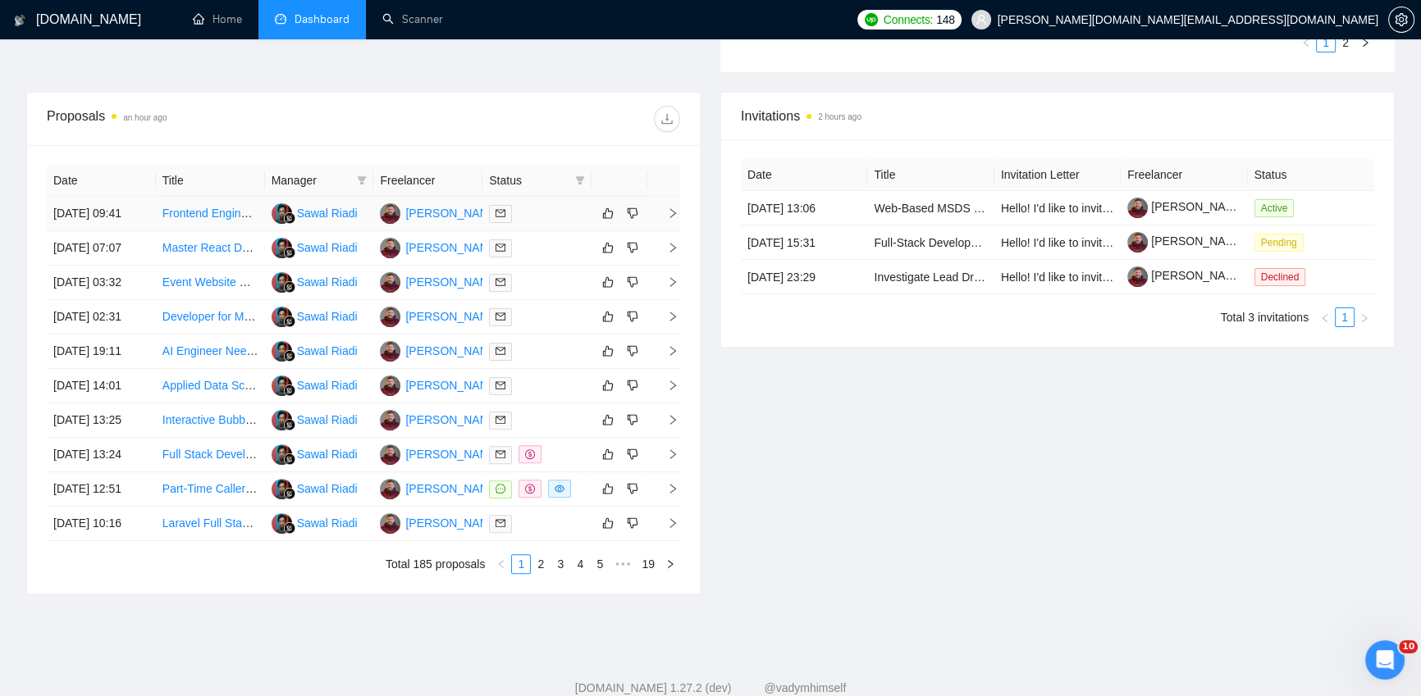
click at [541, 217] on div at bounding box center [537, 213] width 96 height 19
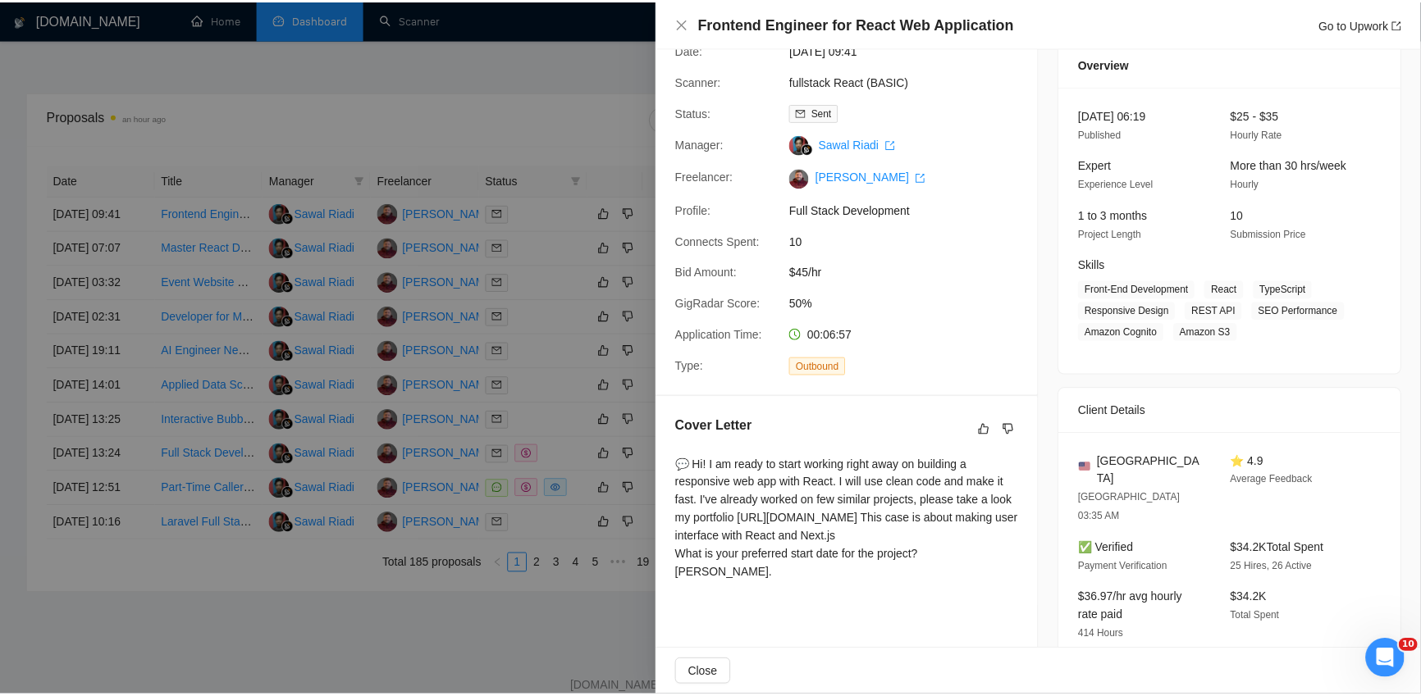
scroll to position [0, 0]
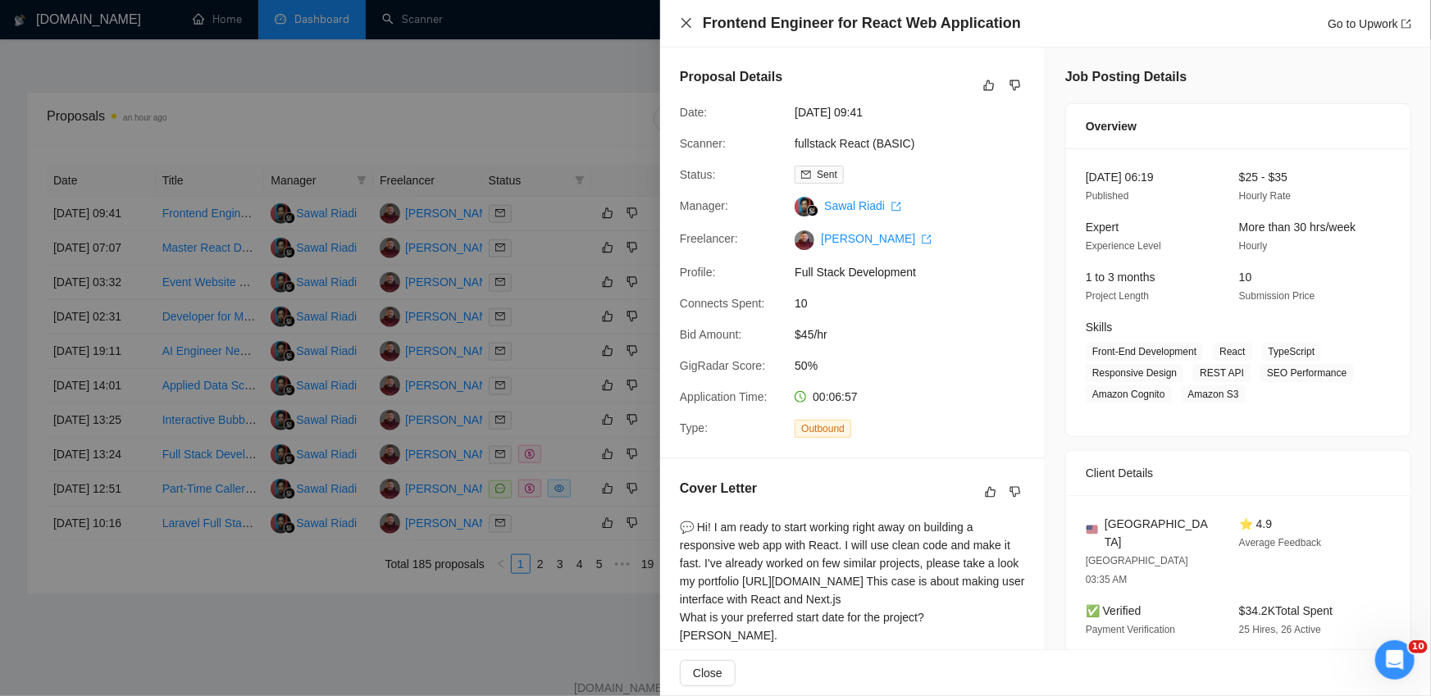
click at [687, 21] on icon "close" at bounding box center [686, 22] width 13 height 13
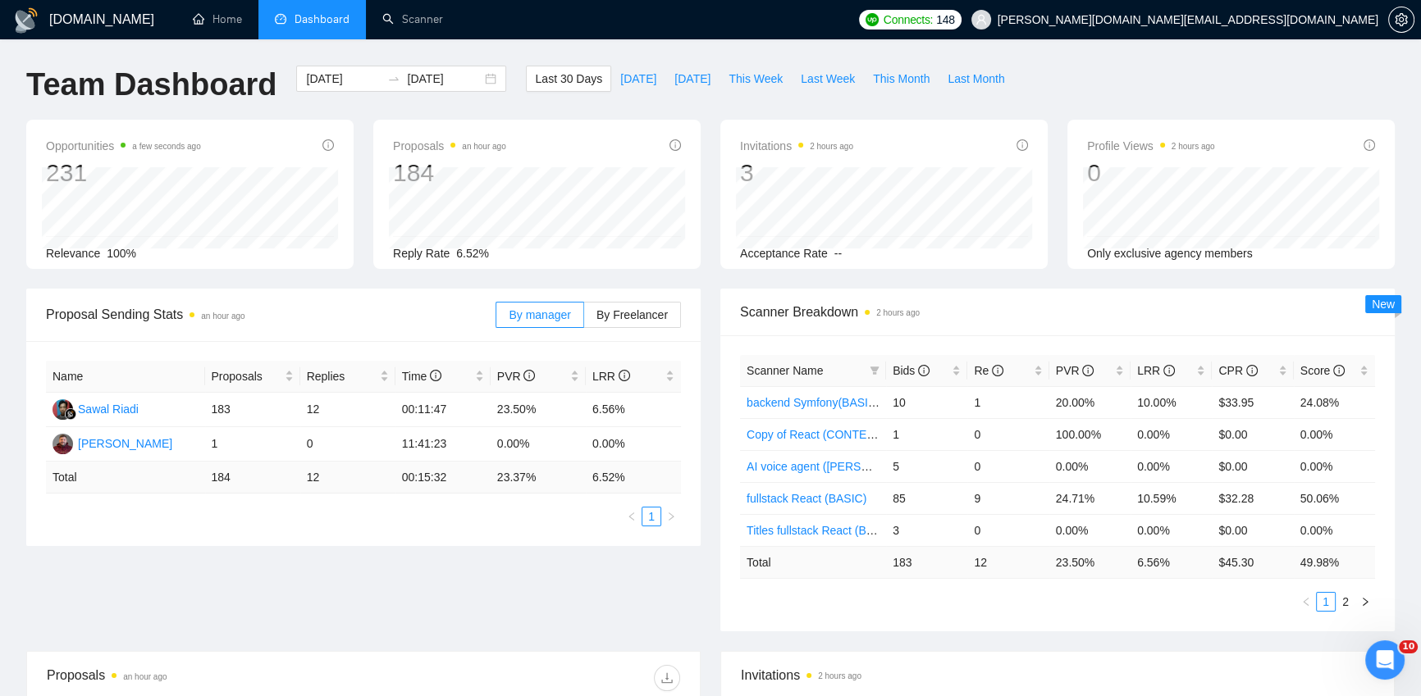
click at [1215, 66] on div "Team Dashboard [DATE] [DATE] Last 30 Days [DATE] [DATE] This Week Last Week Thi…" at bounding box center [710, 93] width 1388 height 54
click at [717, 646] on div "Proposal Sending Stats an hour ago By manager By Freelancer Name Proposals Repl…" at bounding box center [710, 470] width 1388 height 363
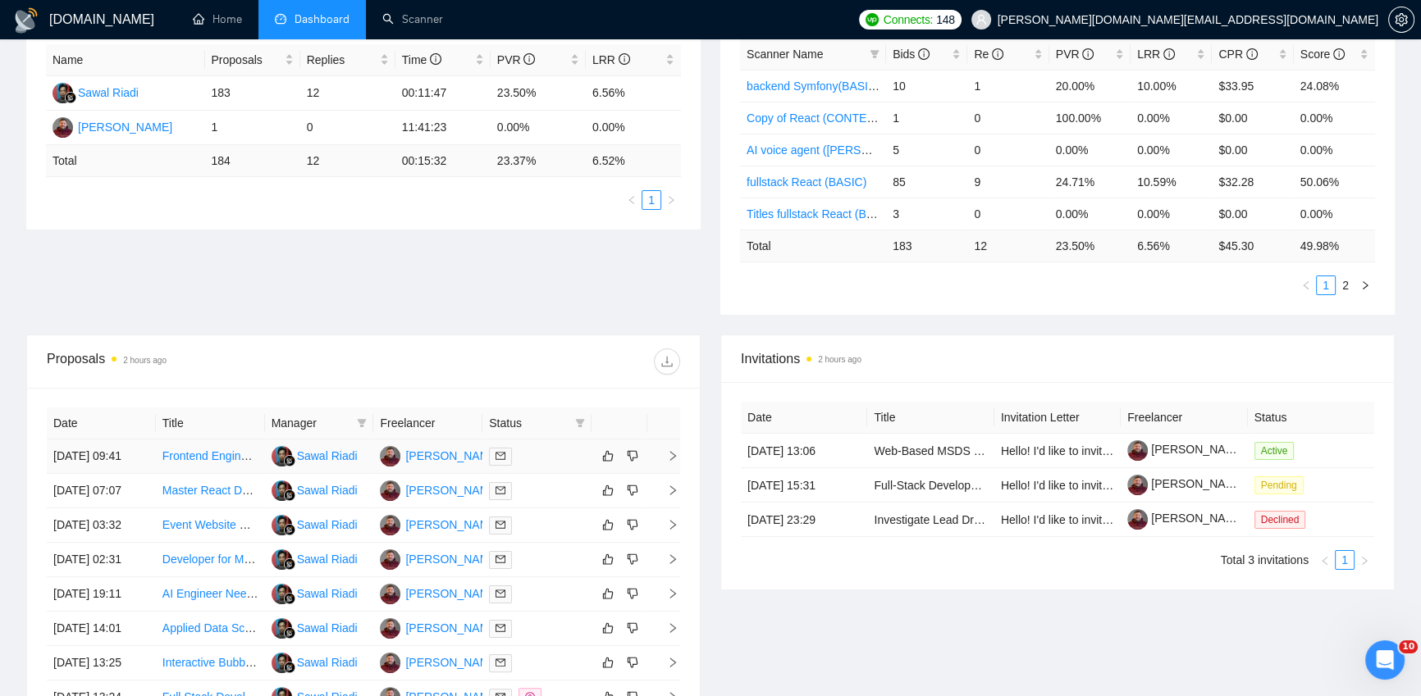
scroll to position [340, 0]
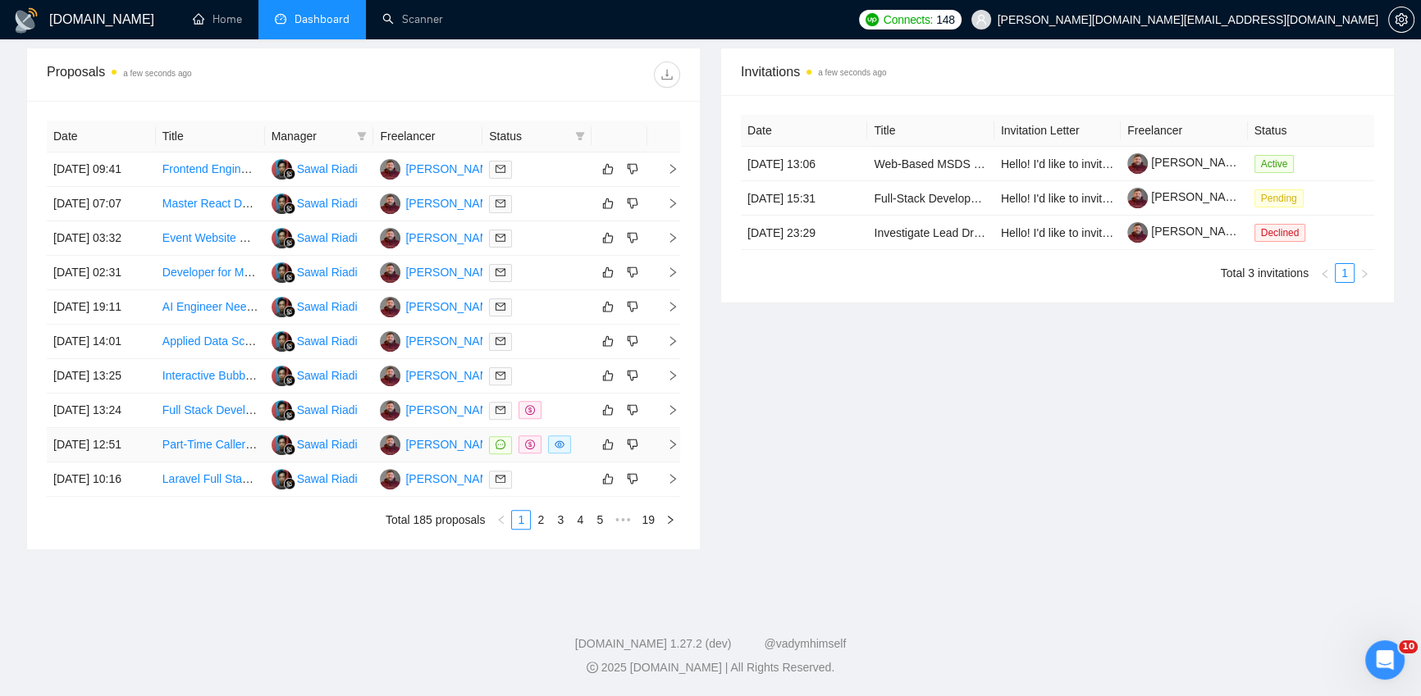
scroll to position [708, 0]
click at [544, 529] on link "2" at bounding box center [541, 520] width 18 height 18
click at [522, 529] on link "1" at bounding box center [521, 520] width 18 height 18
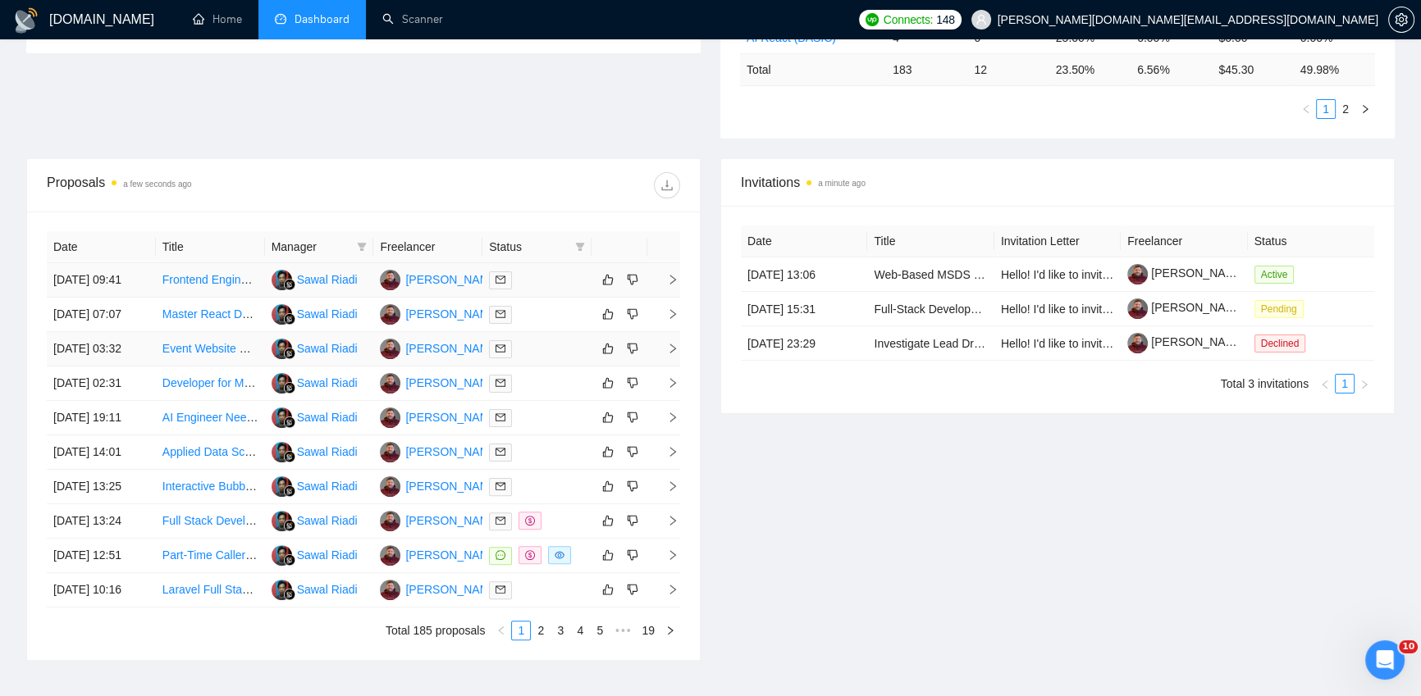
scroll to position [470, 0]
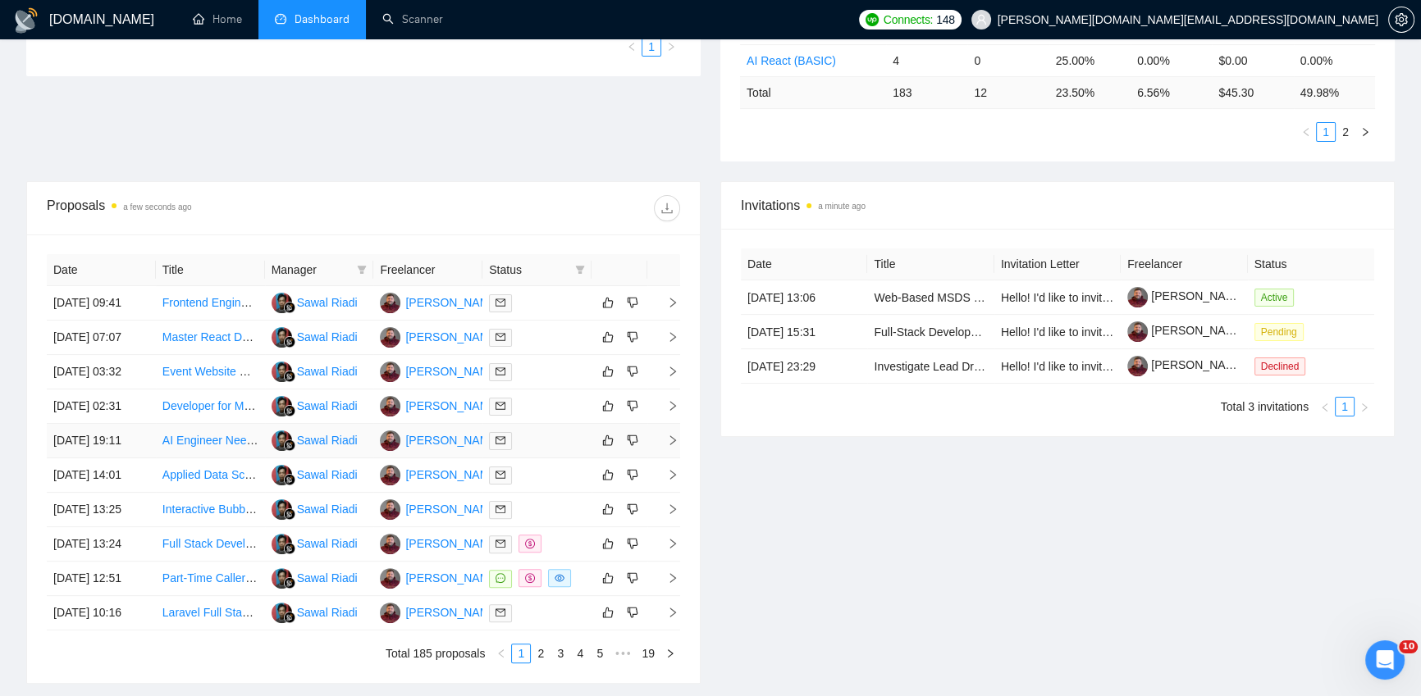
click at [541, 450] on div at bounding box center [537, 440] width 96 height 19
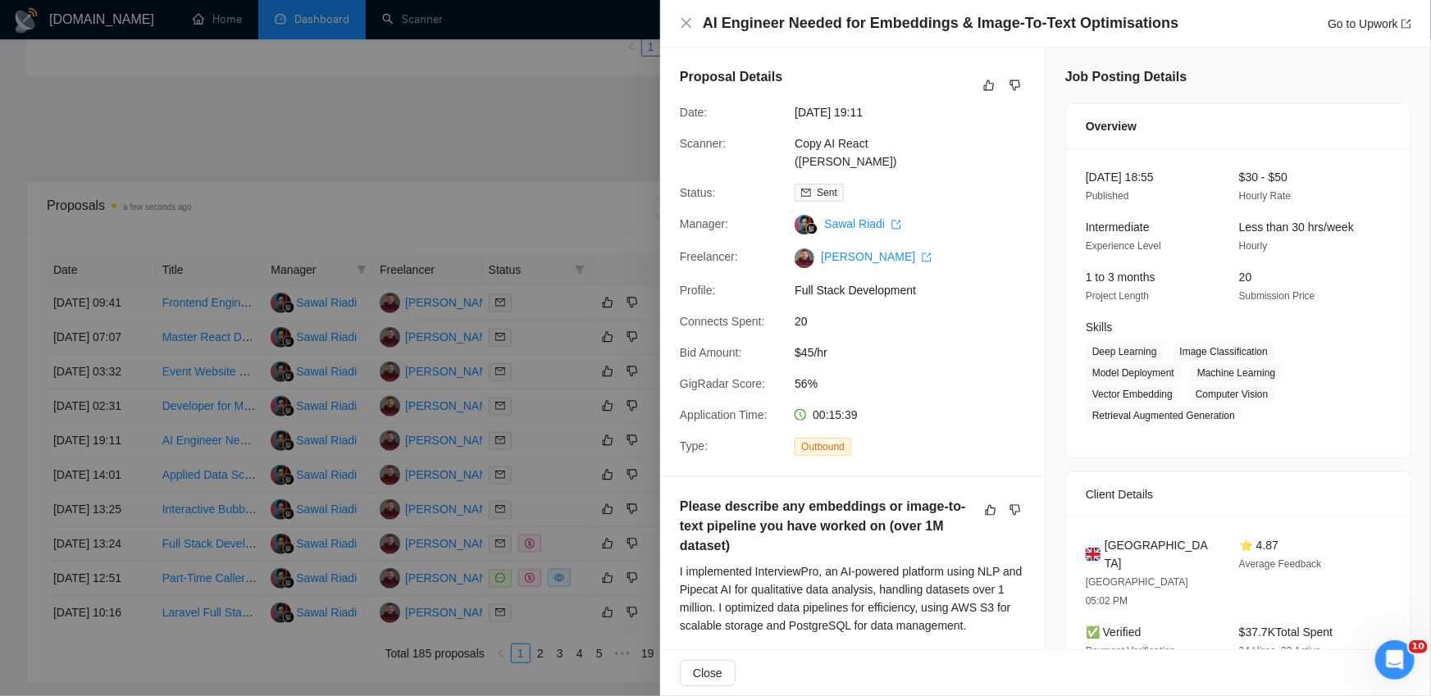
click at [538, 554] on div at bounding box center [715, 348] width 1431 height 696
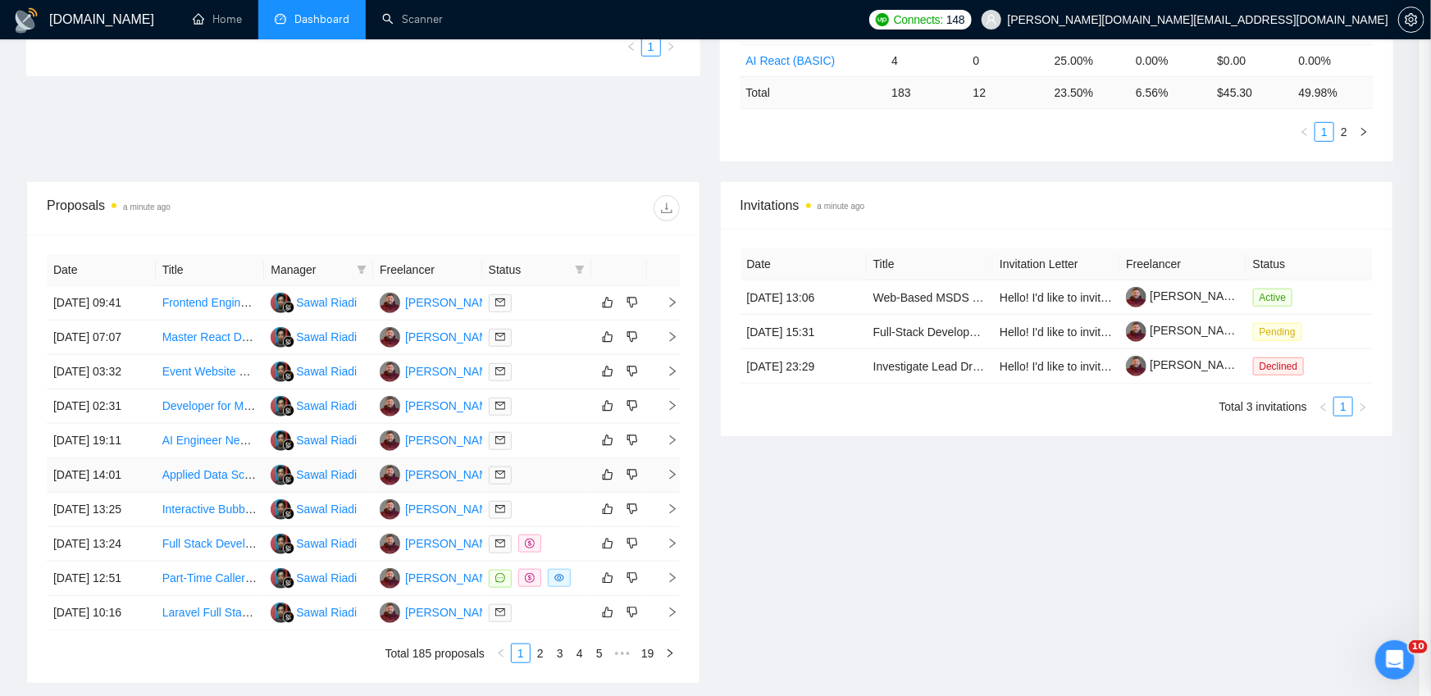
click at [541, 485] on div at bounding box center [537, 475] width 96 height 19
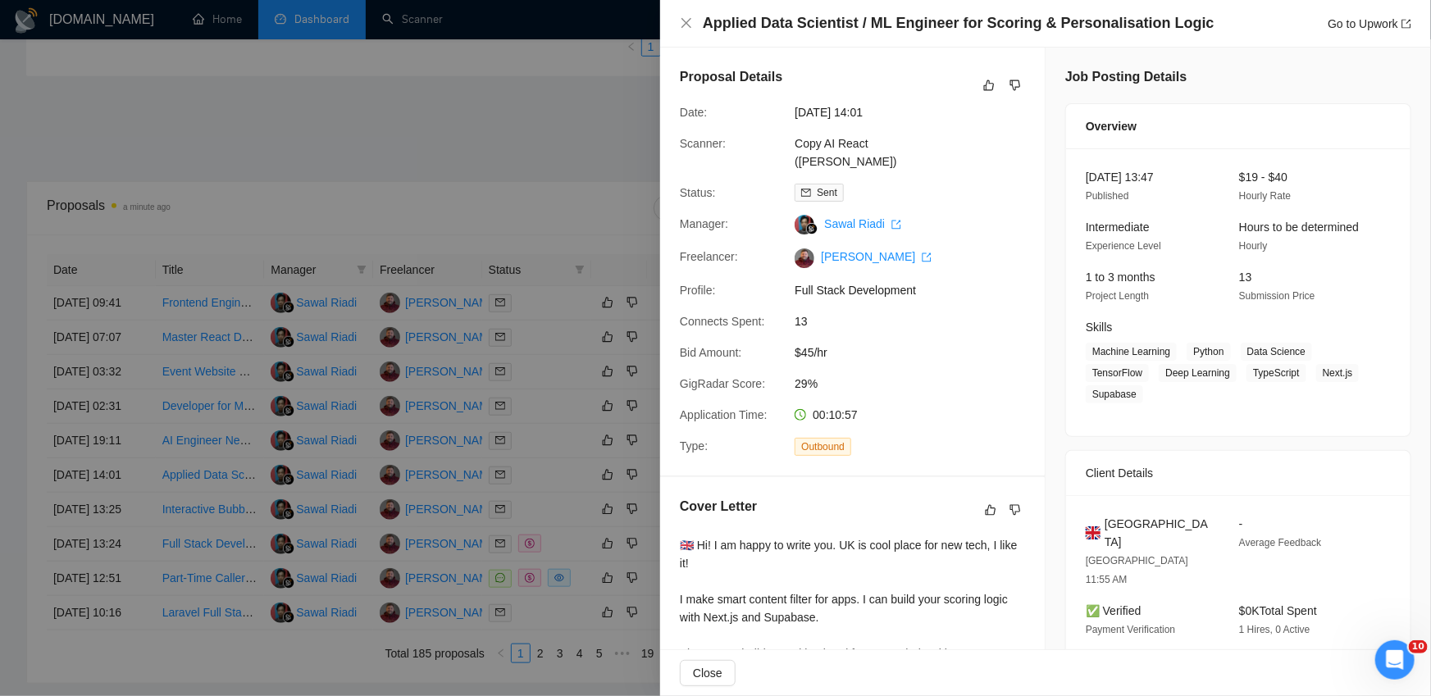
click at [545, 550] on div at bounding box center [715, 348] width 1431 height 696
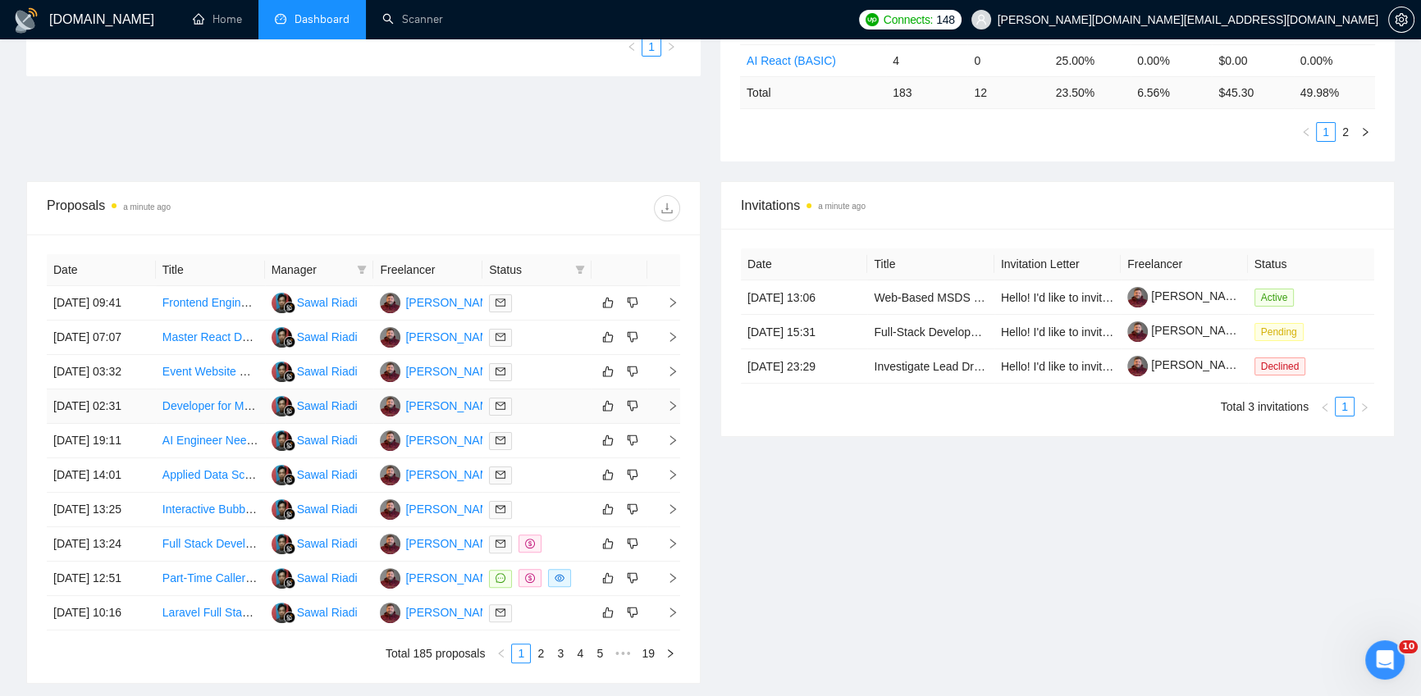
click at [552, 416] on div at bounding box center [537, 406] width 96 height 19
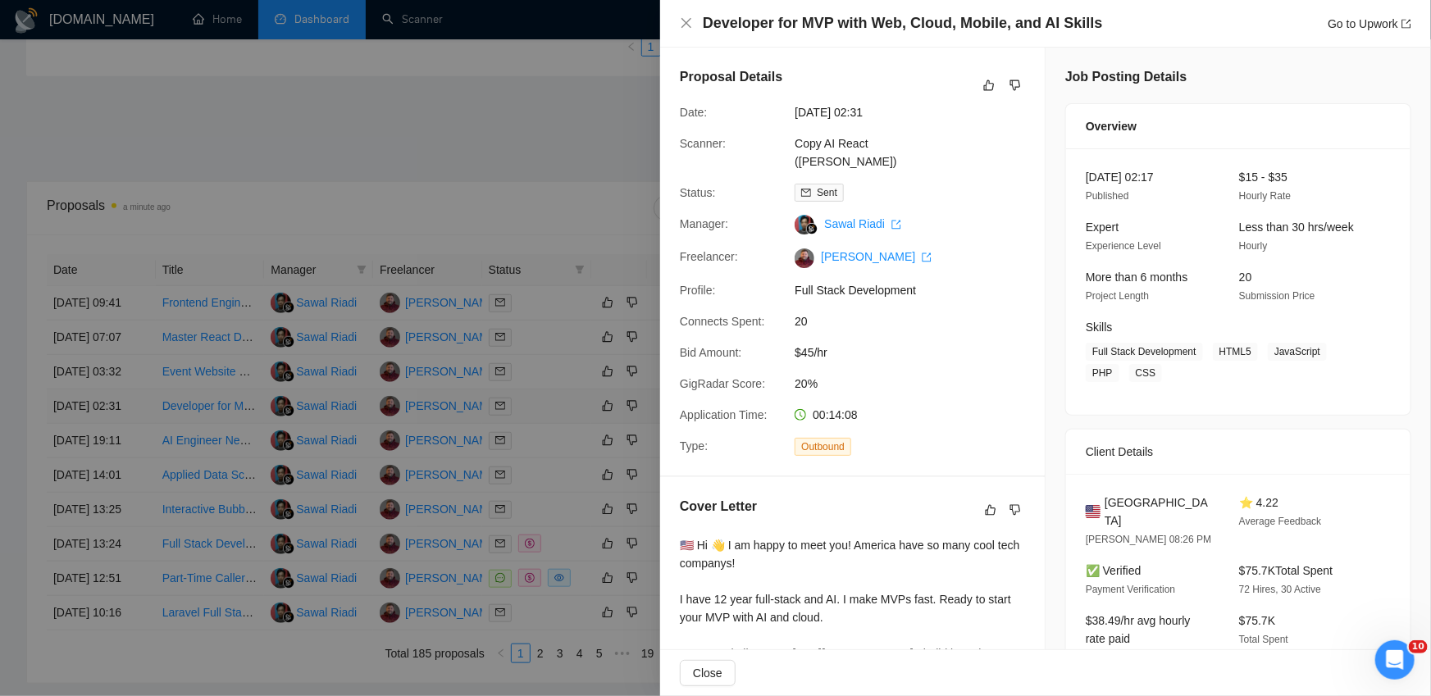
click at [552, 454] on div at bounding box center [715, 348] width 1431 height 696
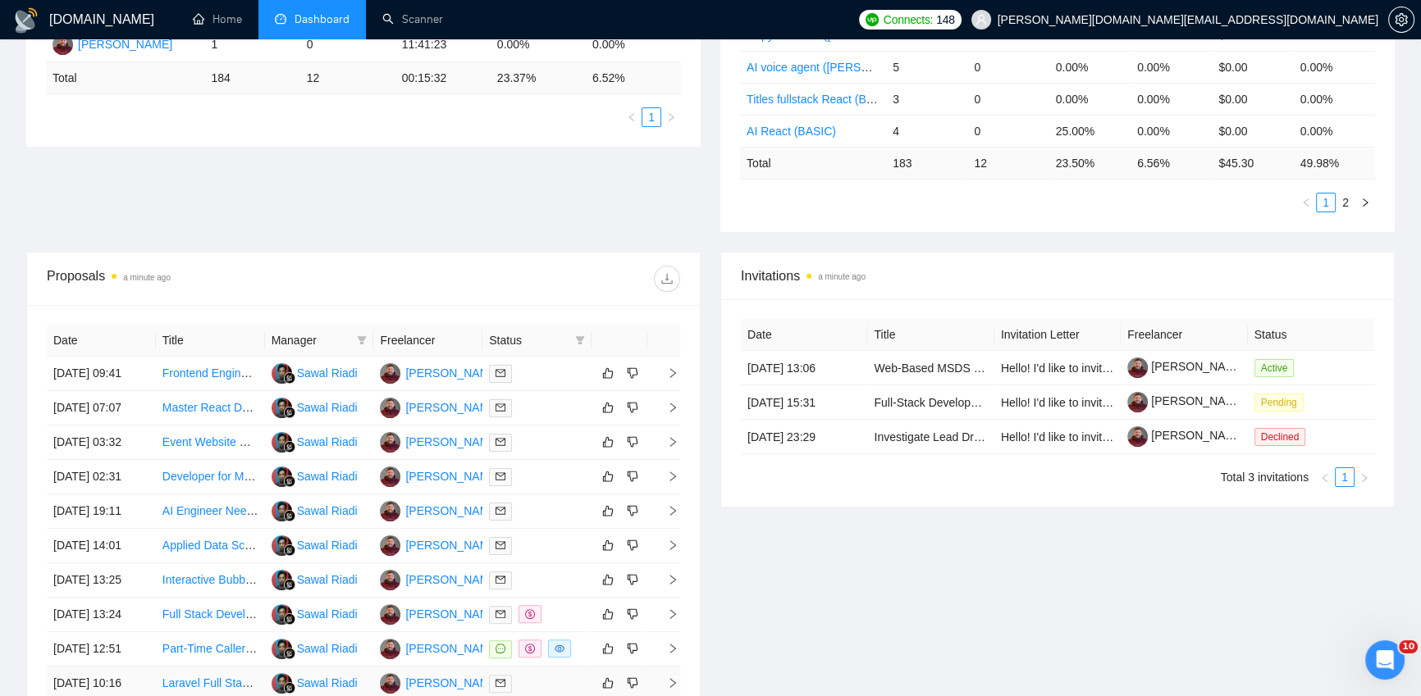
scroll to position [0, 0]
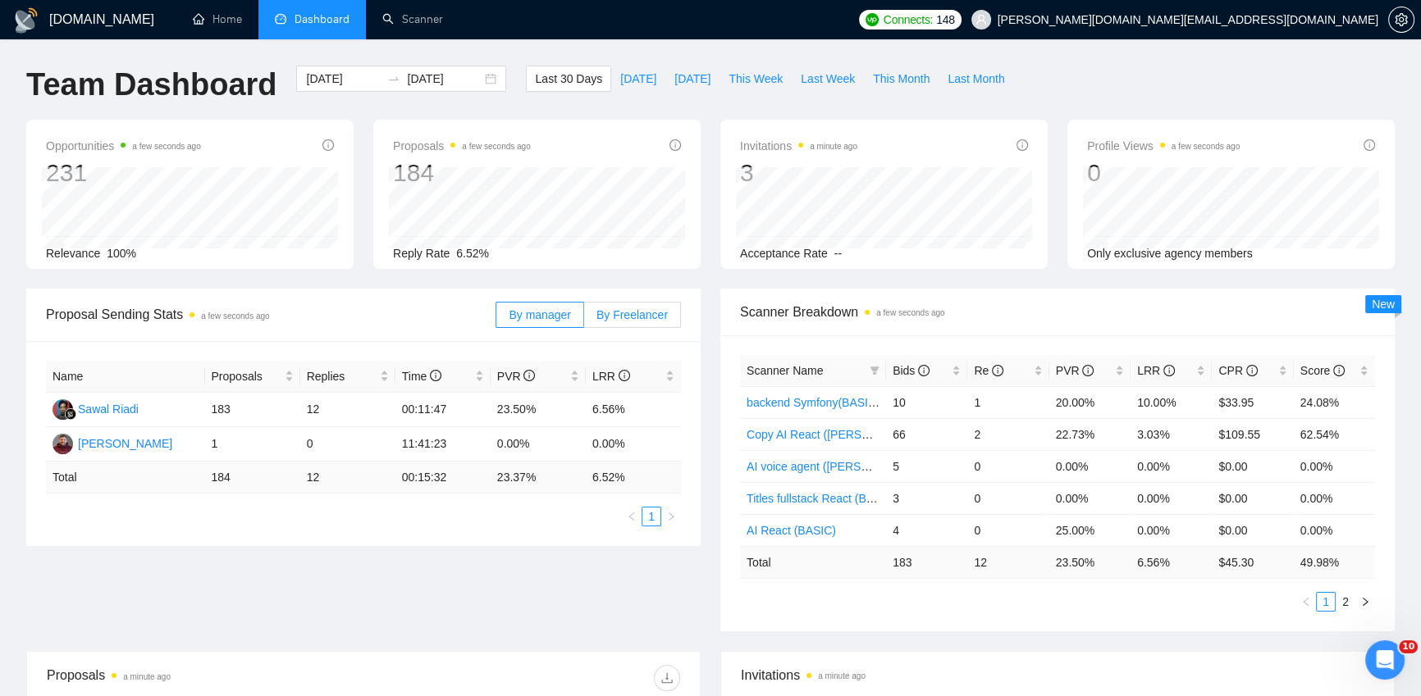
click at [620, 317] on span "By Freelancer" at bounding box center [631, 314] width 71 height 13
click at [584, 319] on input "By Freelancer" at bounding box center [584, 319] width 0 height 0
click at [120, 444] on div "[PERSON_NAME]" at bounding box center [125, 444] width 94 height 18
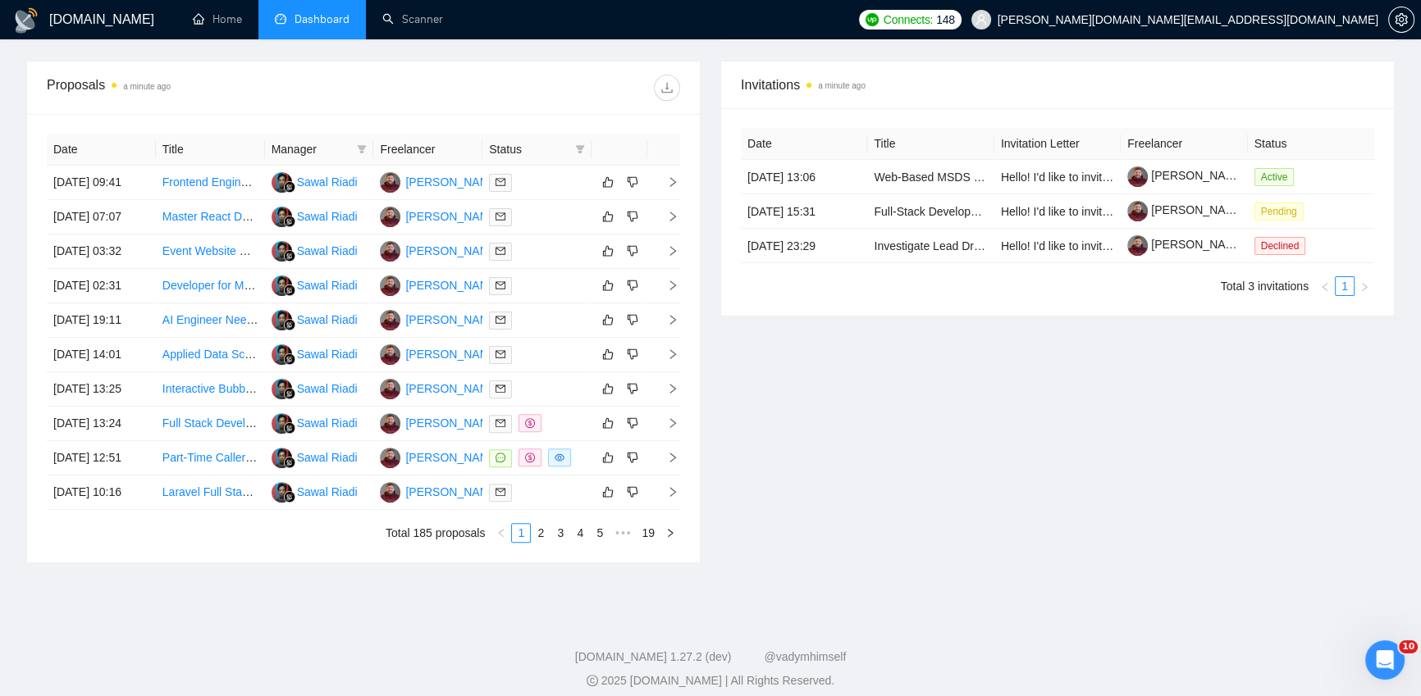
scroll to position [522, 0]
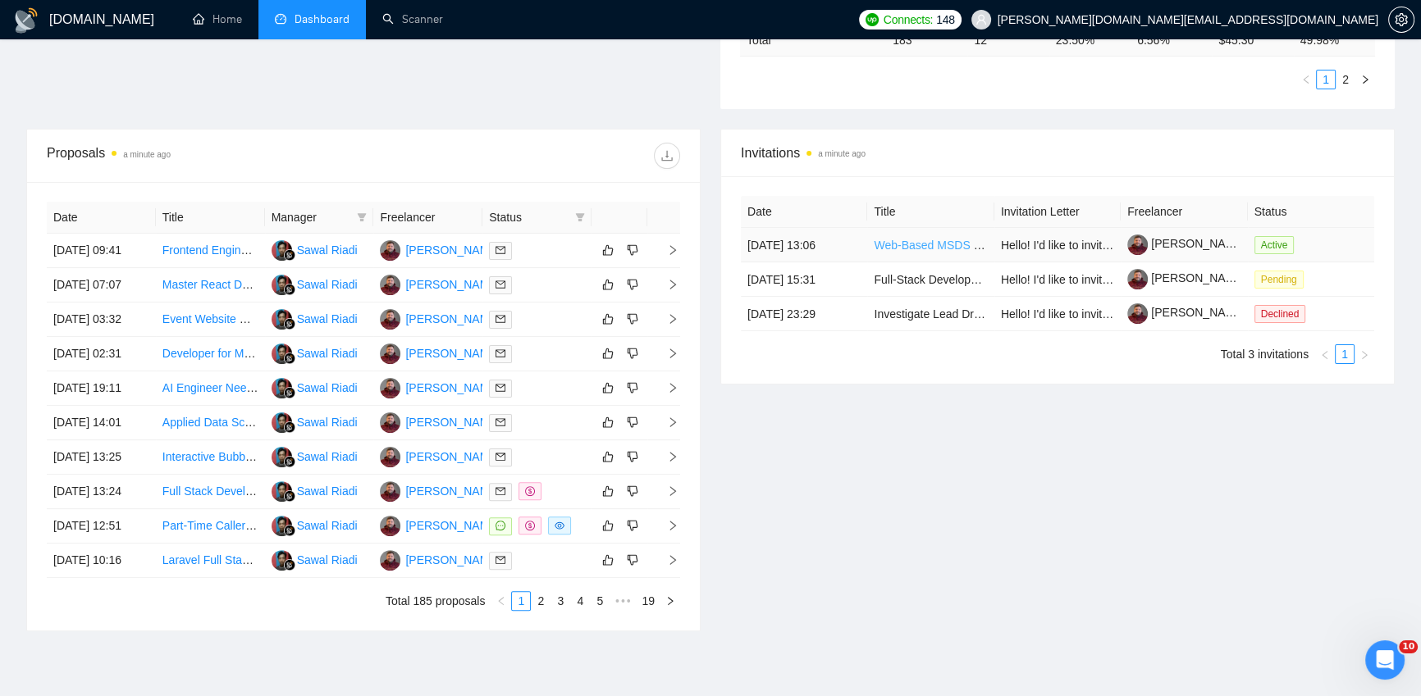
click at [897, 241] on link "Web-Based MSDS Parser Development" at bounding box center [976, 245] width 204 height 13
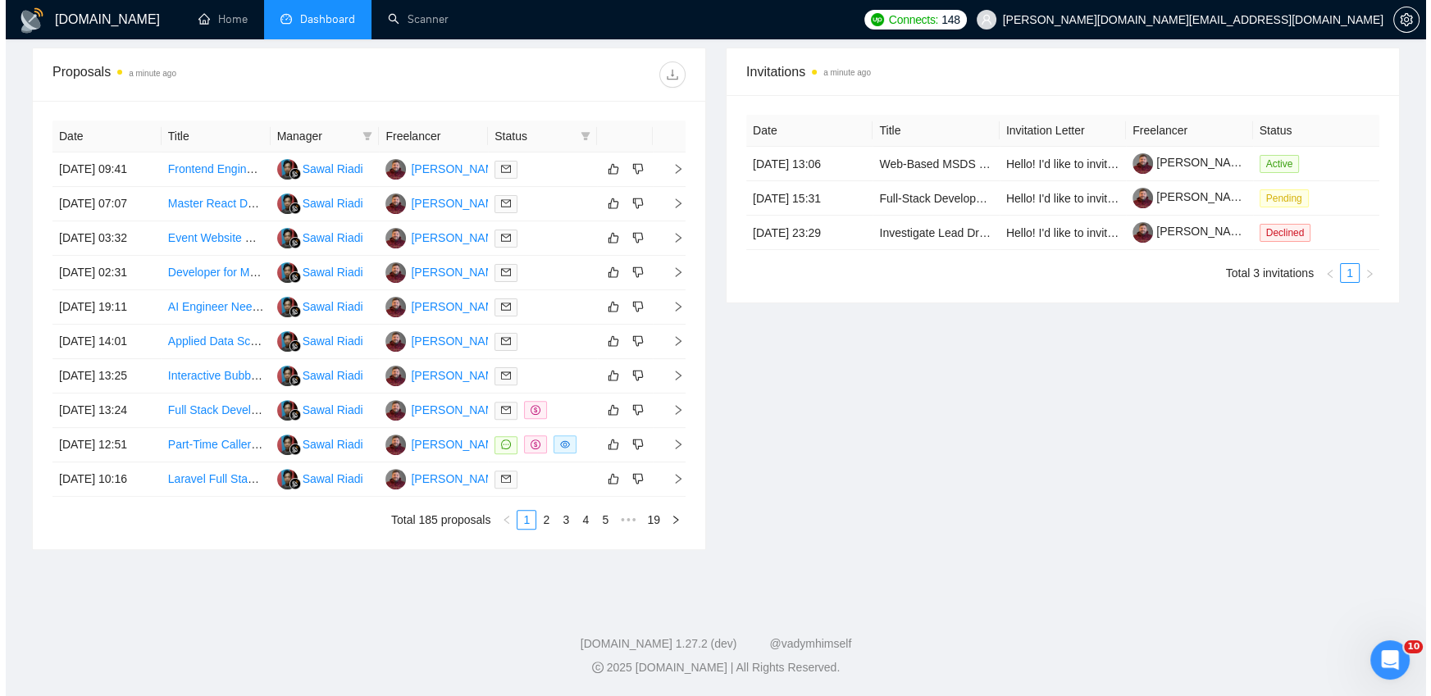
scroll to position [757, 0]
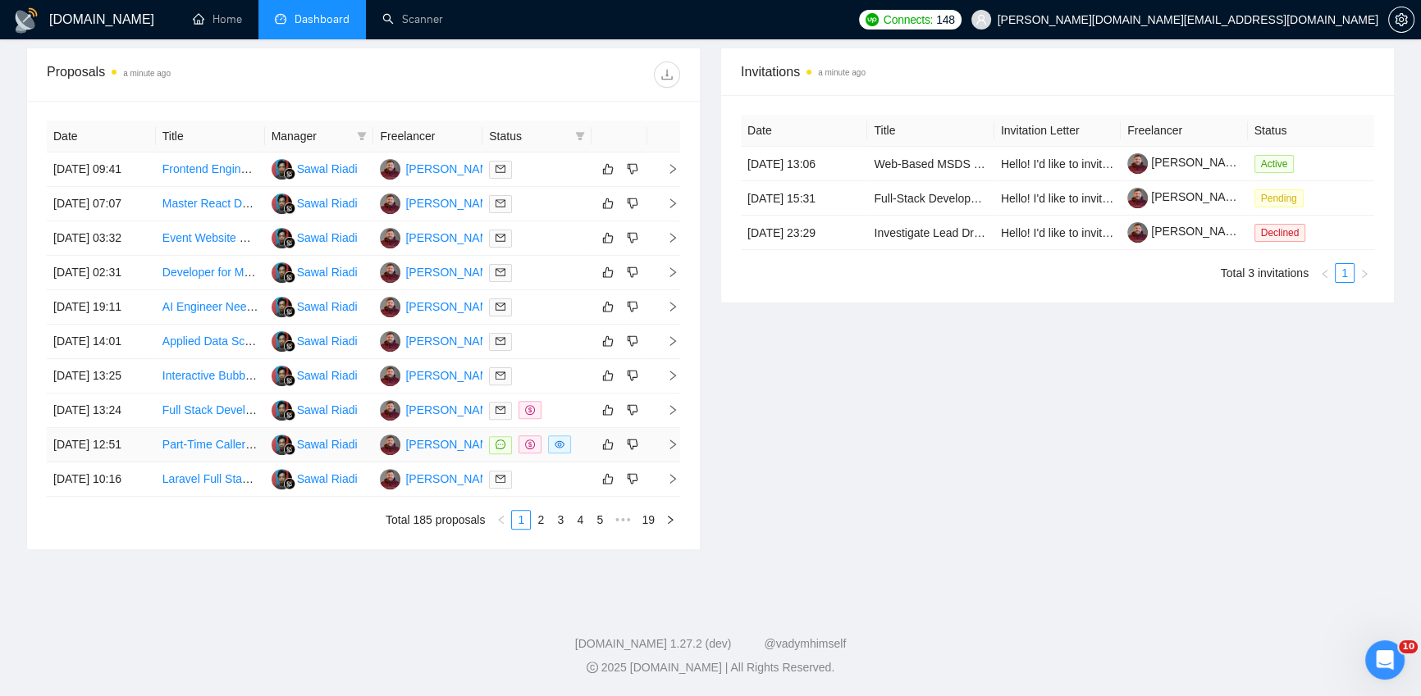
click at [578, 436] on td at bounding box center [536, 445] width 109 height 34
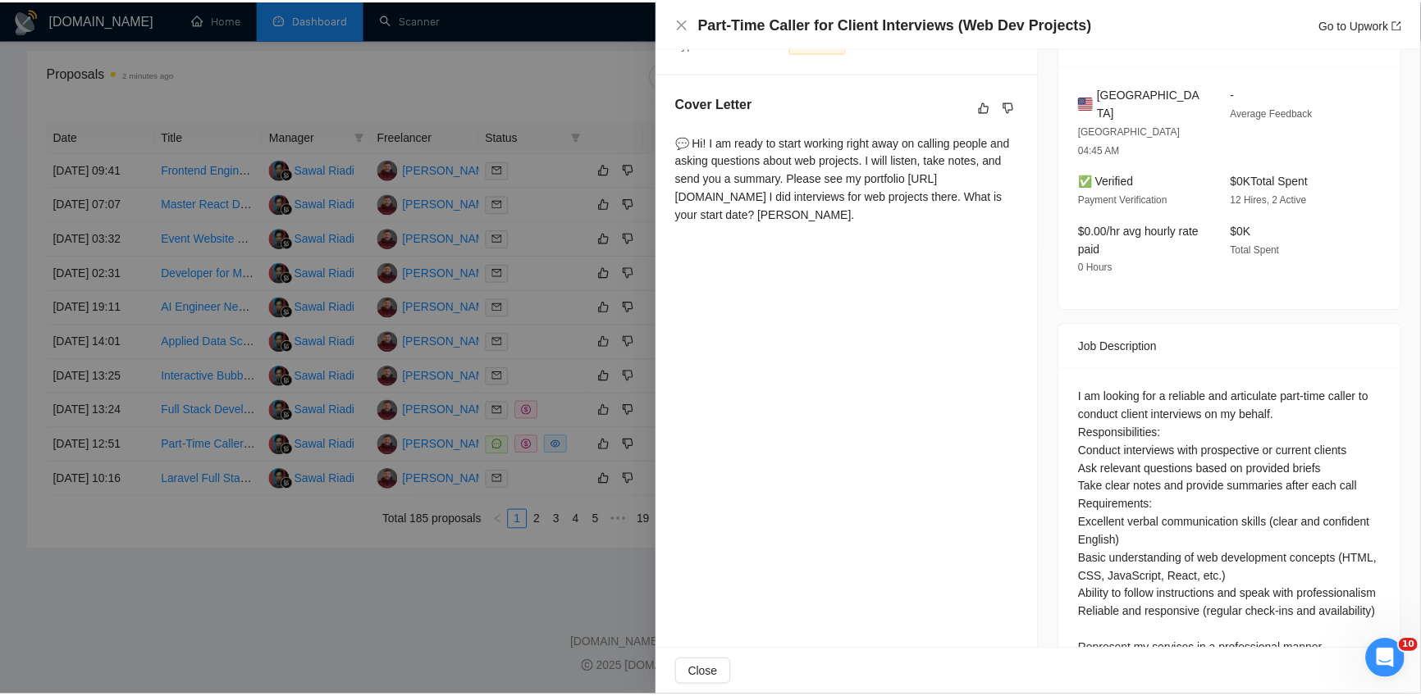
scroll to position [462, 0]
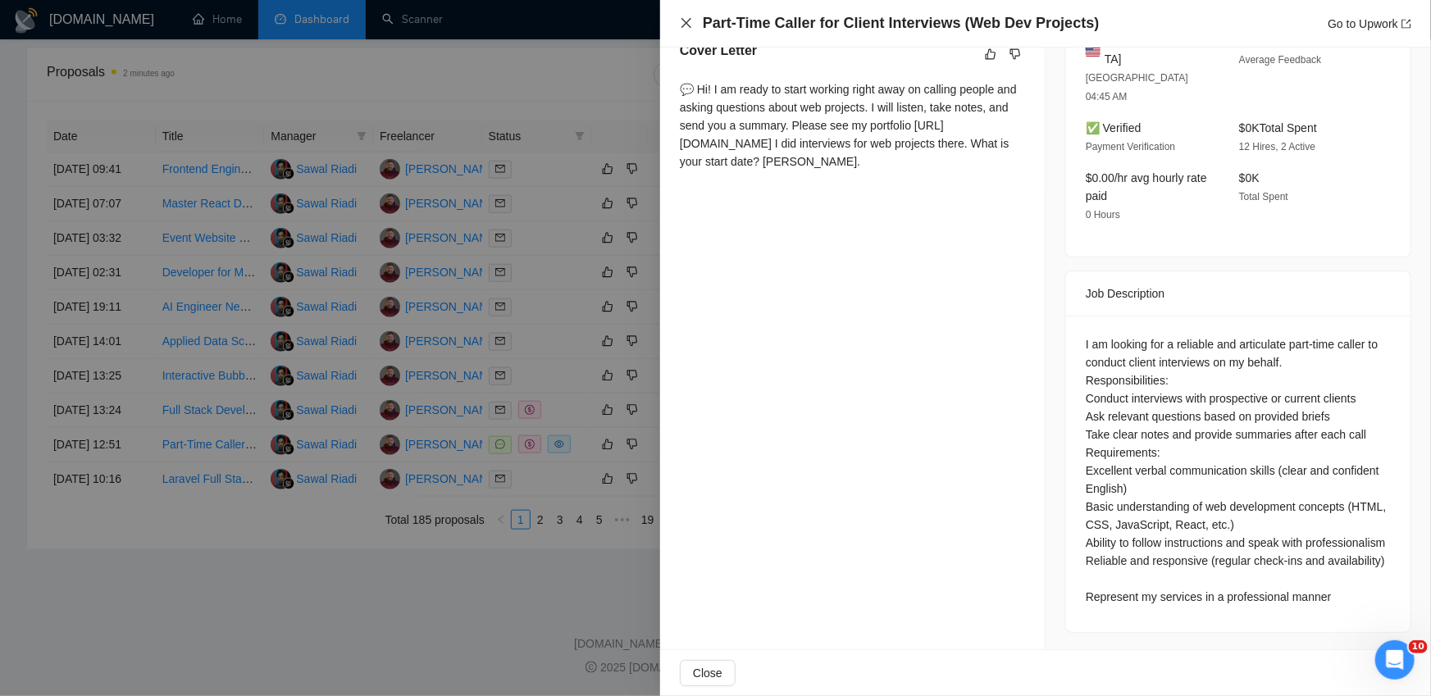
click at [687, 18] on icon "close" at bounding box center [686, 22] width 13 height 13
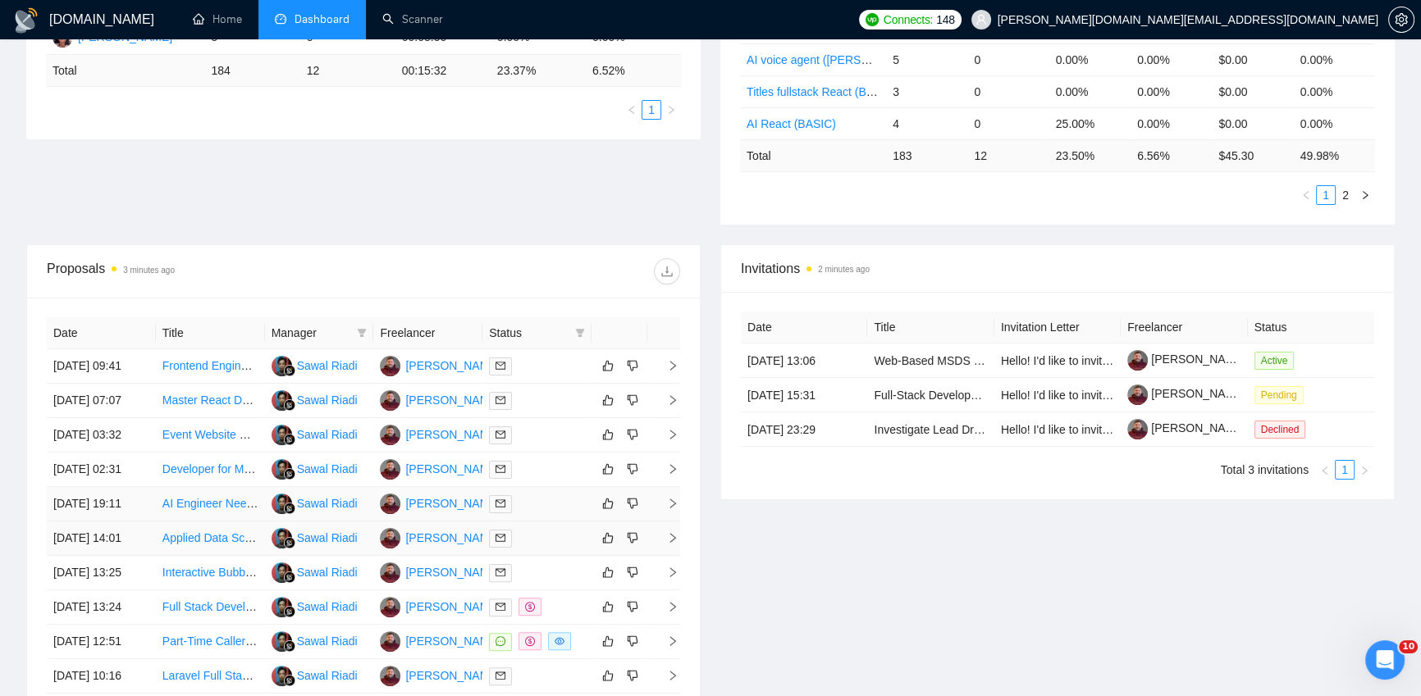
scroll to position [568, 0]
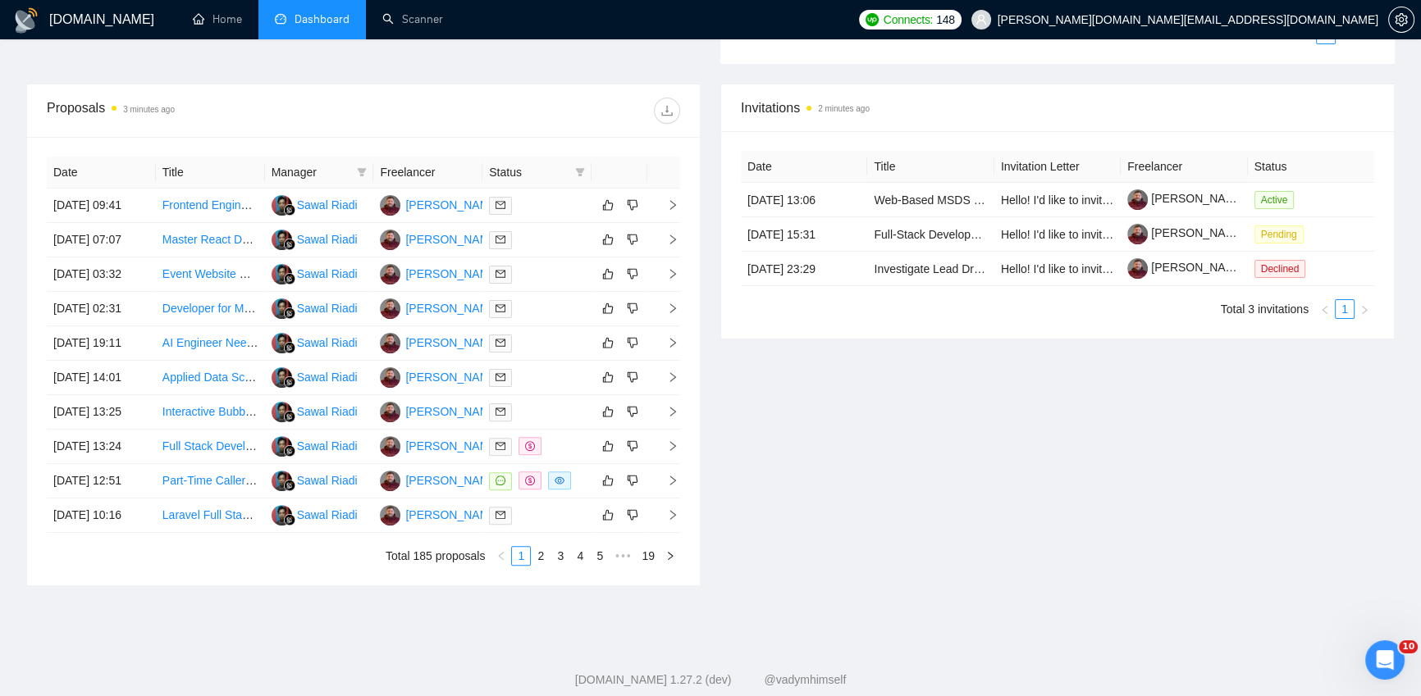
click at [306, 169] on span "Manager" at bounding box center [311, 172] width 80 height 18
click at [318, 114] on div "Proposals 3 minutes ago" at bounding box center [205, 111] width 317 height 26
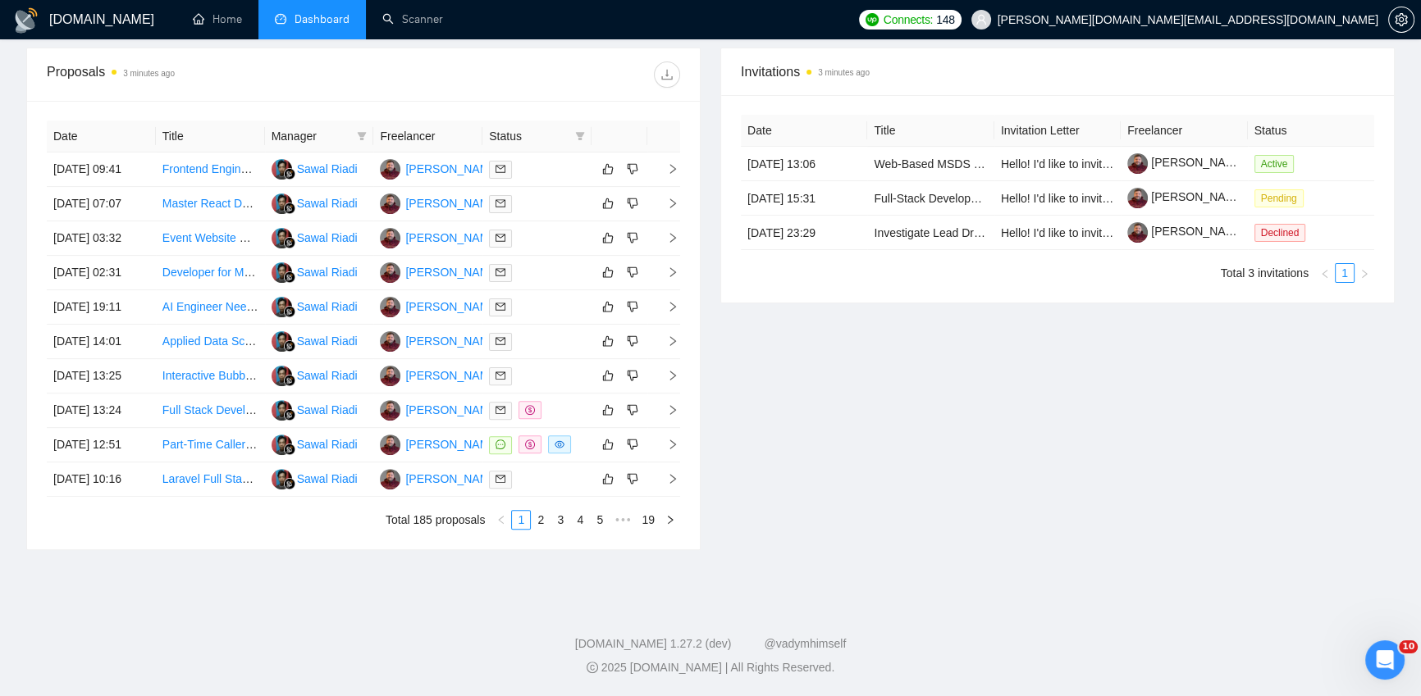
scroll to position [757, 0]
click at [542, 518] on link "2" at bounding box center [541, 520] width 18 height 18
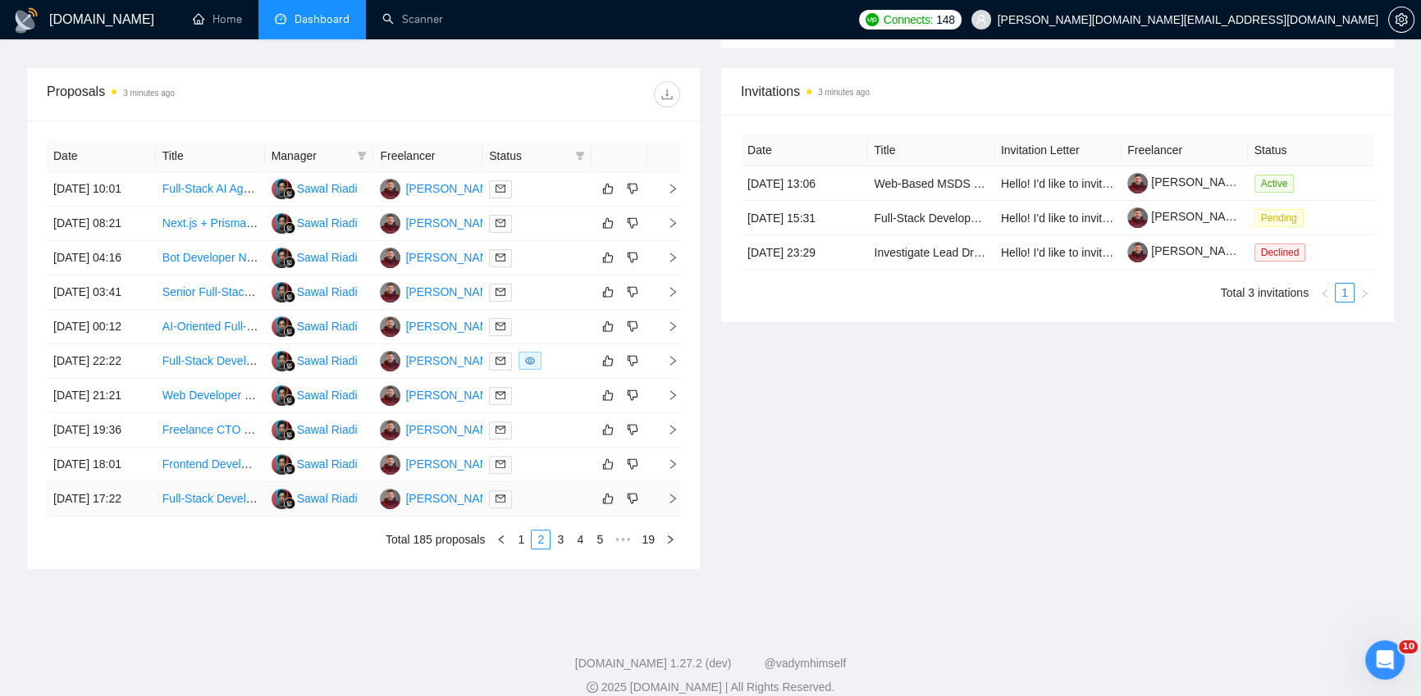
scroll to position [707, 0]
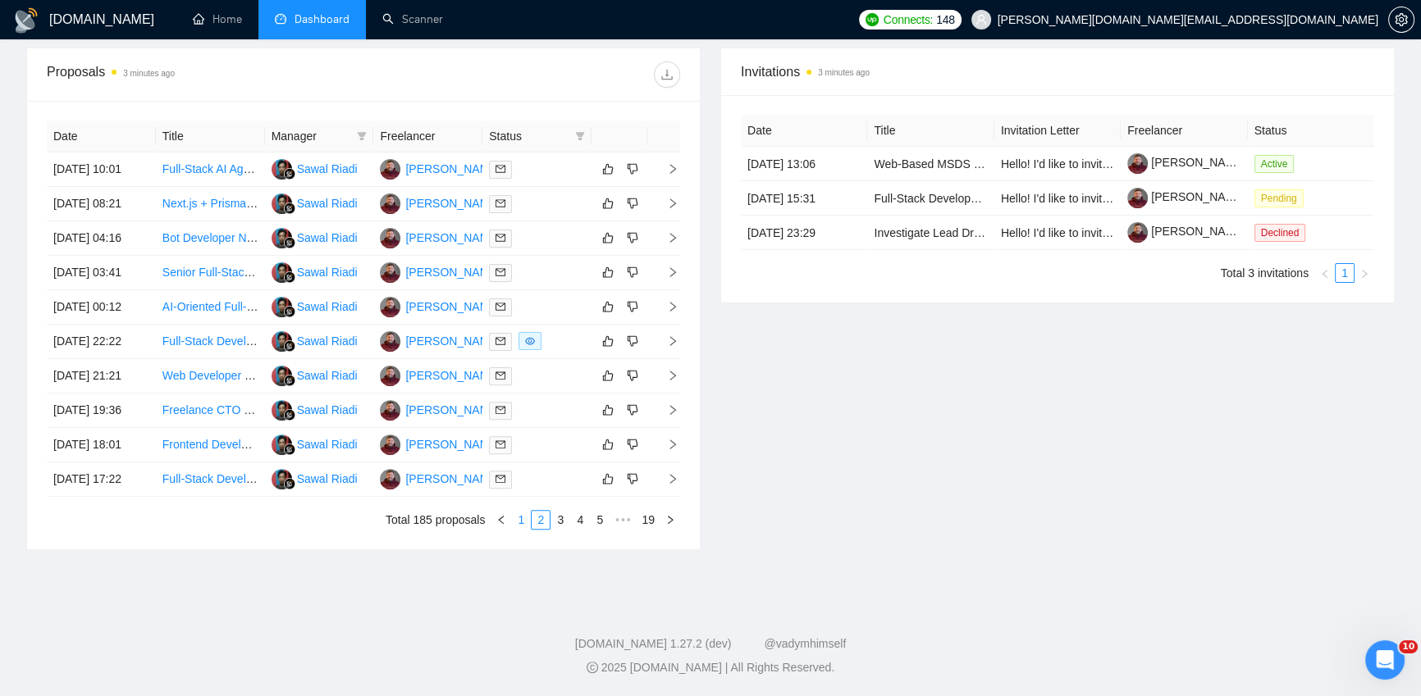
click at [518, 529] on link "1" at bounding box center [521, 520] width 18 height 18
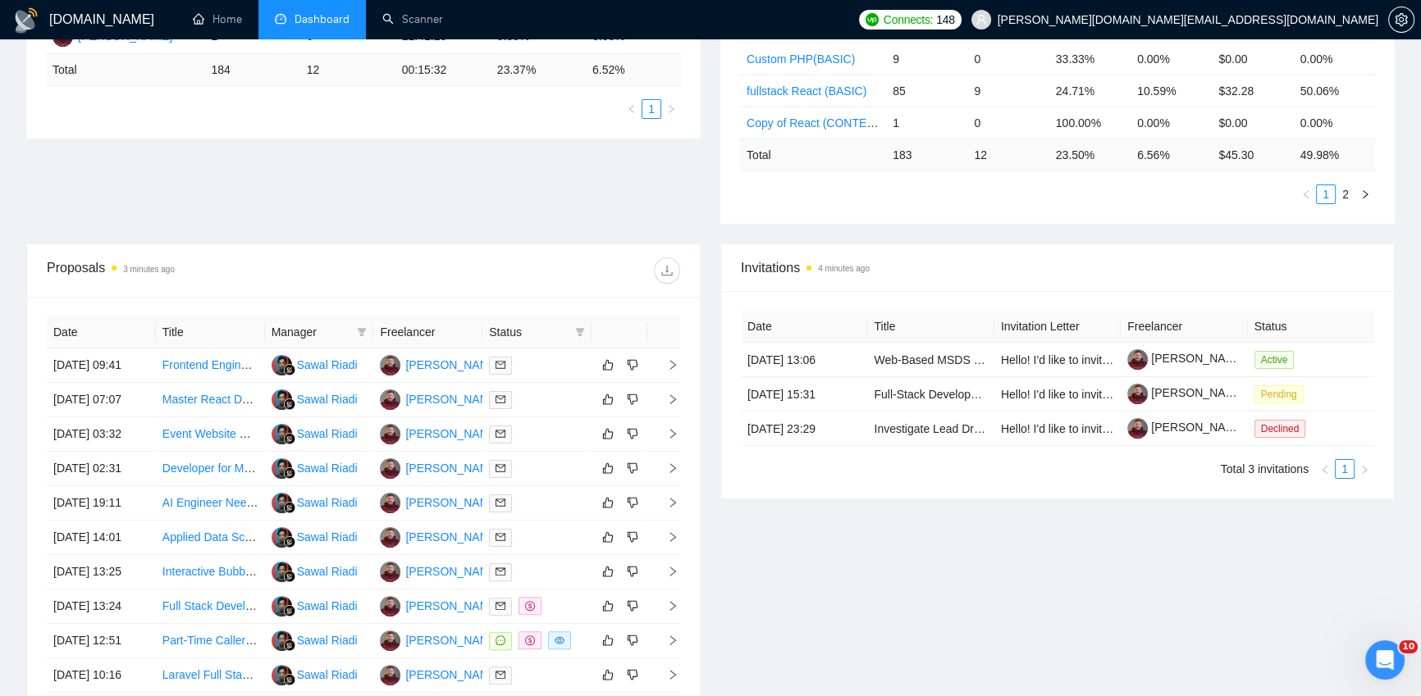
scroll to position [392, 0]
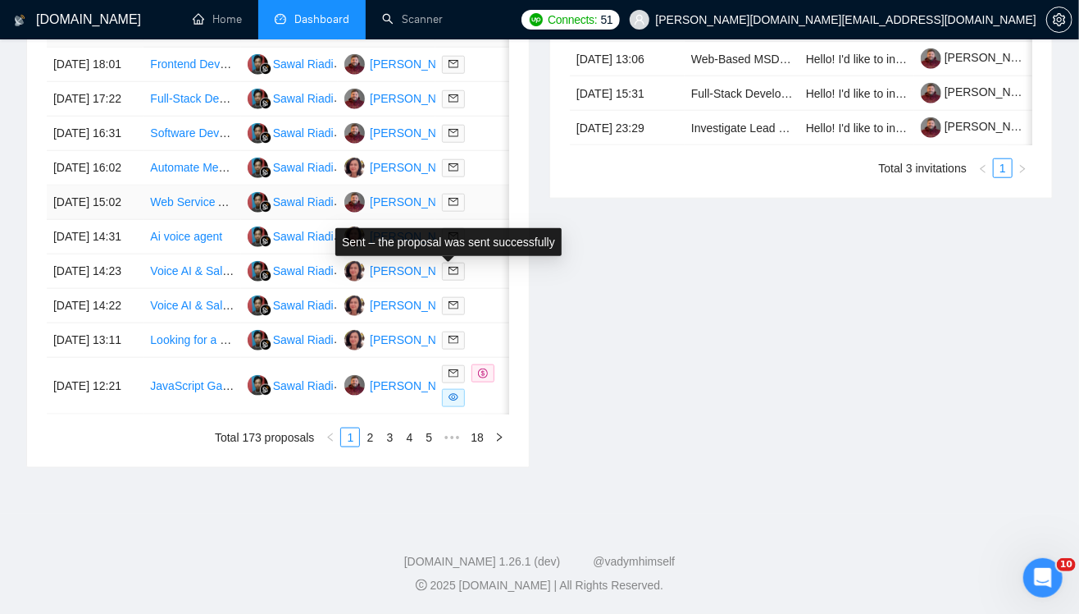
scroll to position [875, 0]
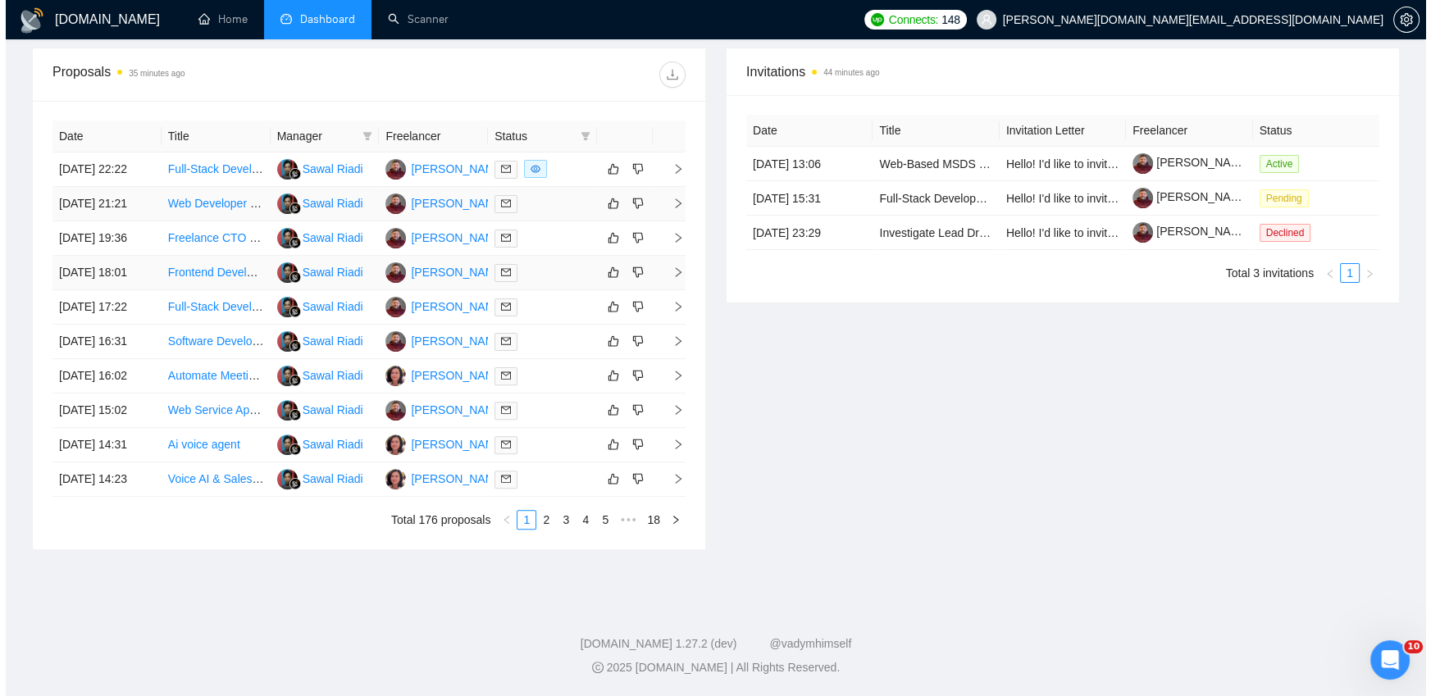
scroll to position [632, 0]
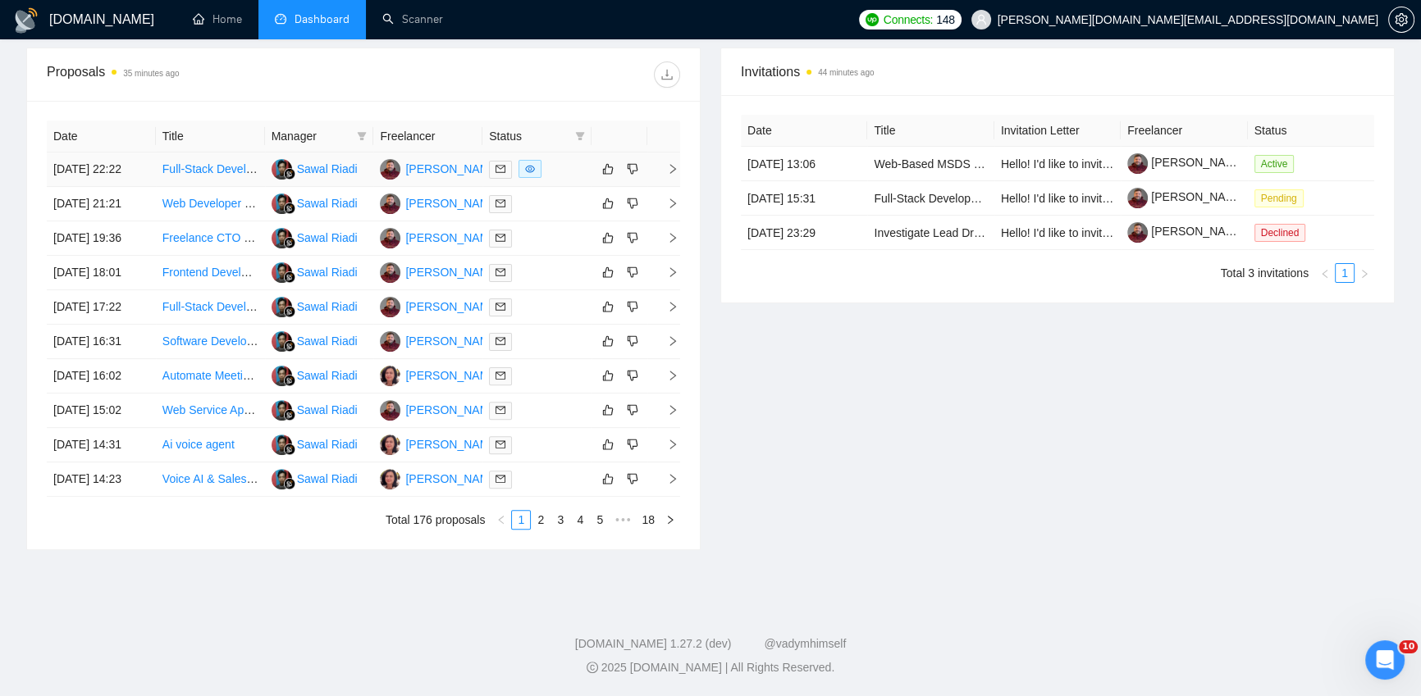
click at [566, 160] on div at bounding box center [537, 169] width 96 height 19
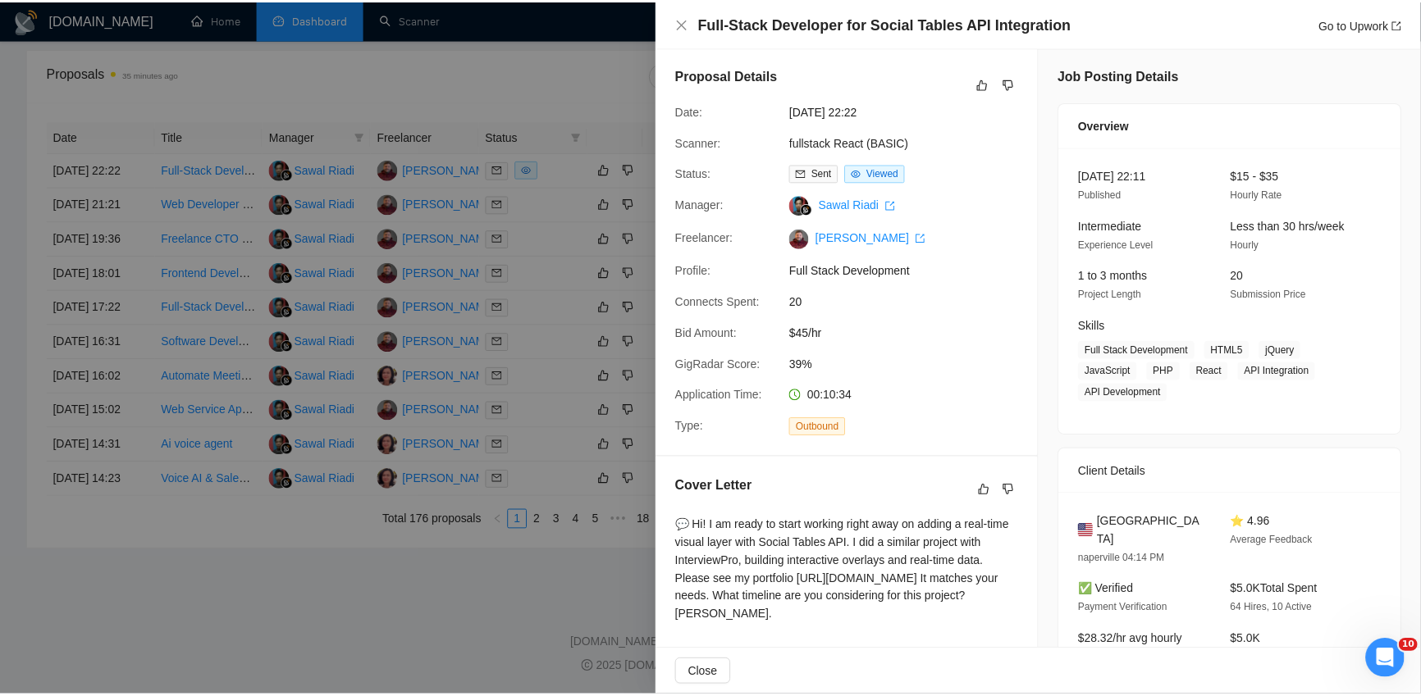
scroll to position [0, 0]
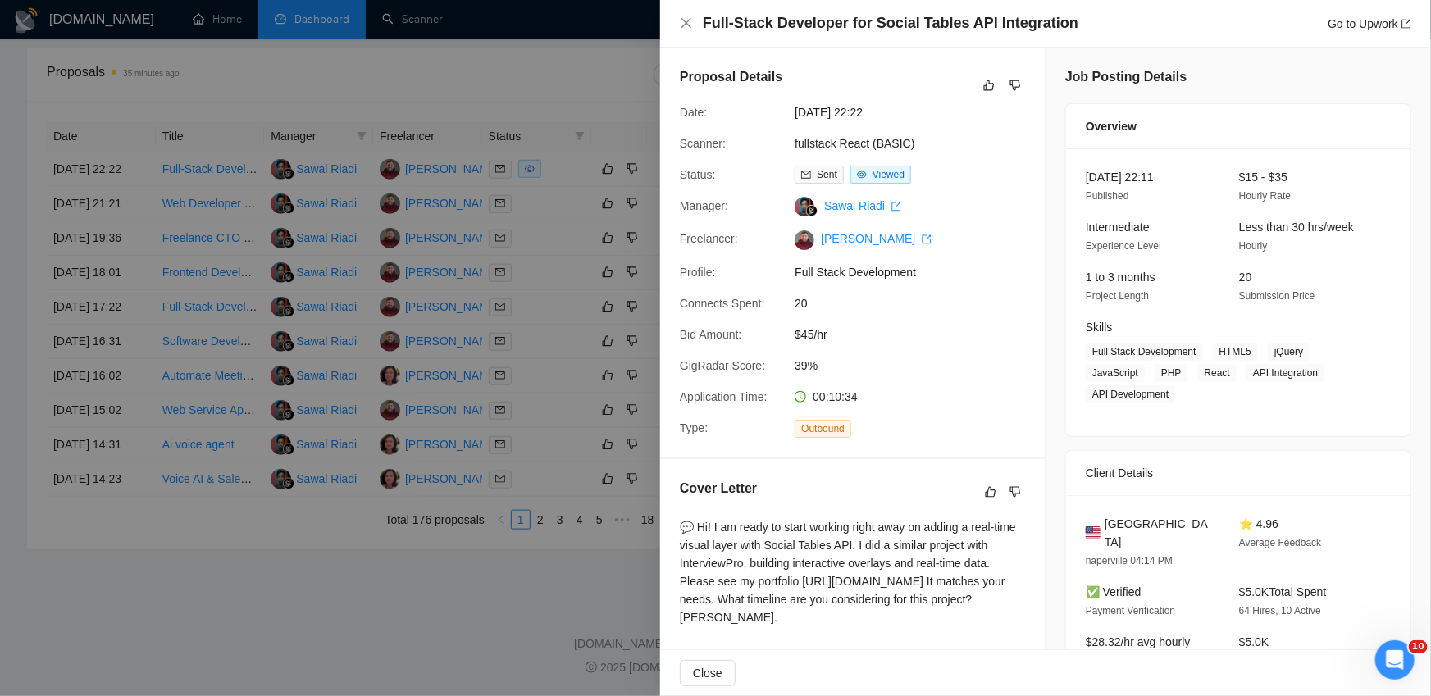
click at [606, 48] on div at bounding box center [715, 348] width 1431 height 696
